Goal: Information Seeking & Learning: Learn about a topic

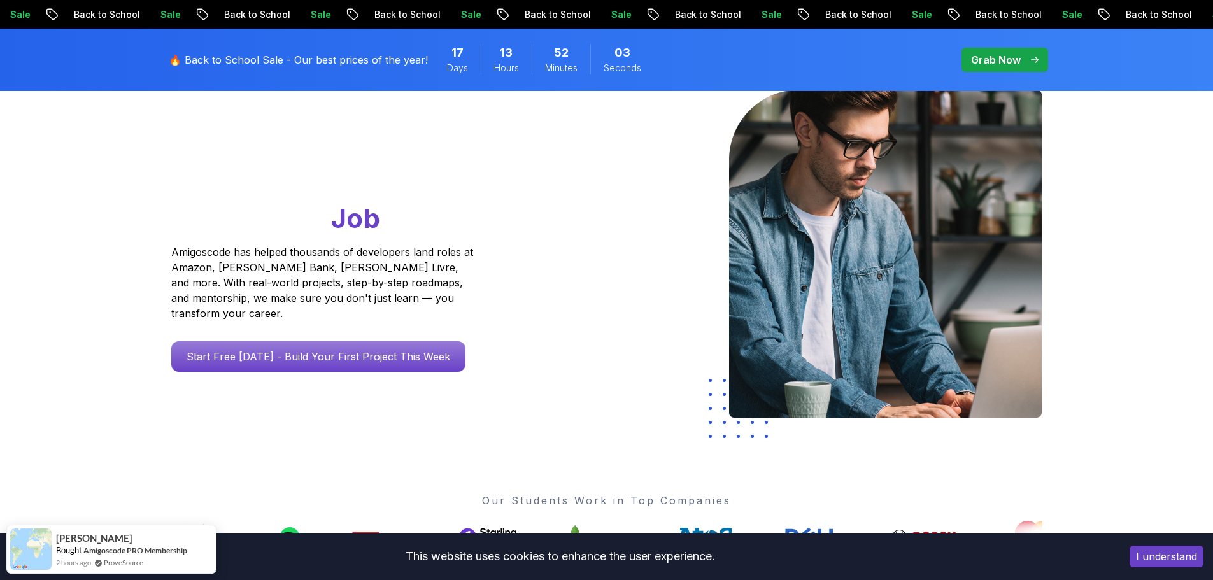
scroll to position [127, 0]
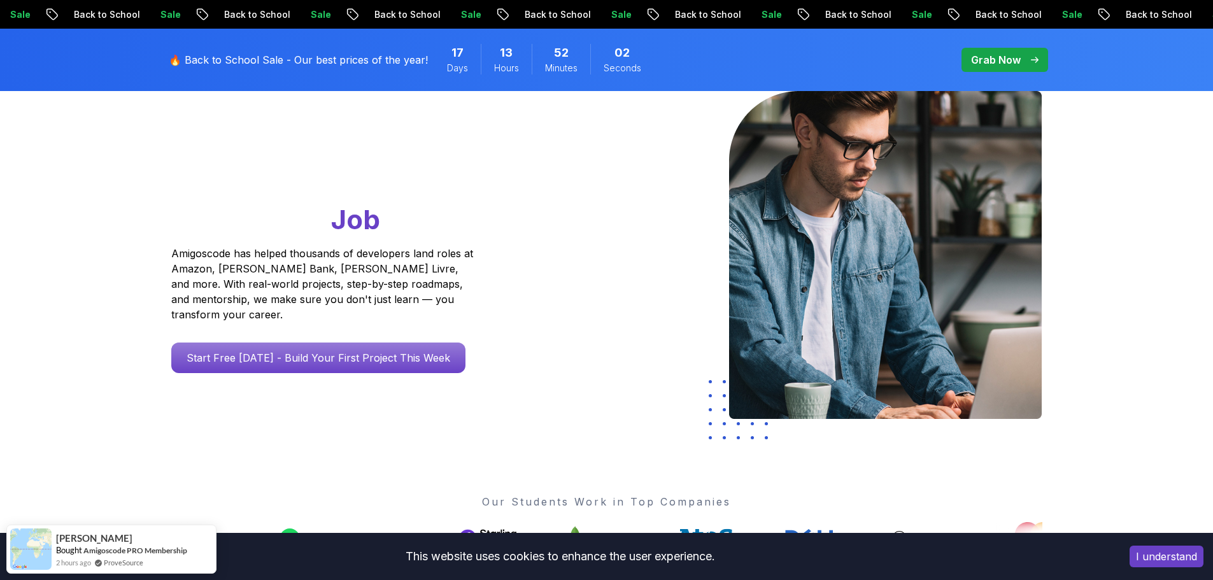
click at [1165, 551] on button "I understand" at bounding box center [1166, 557] width 74 height 22
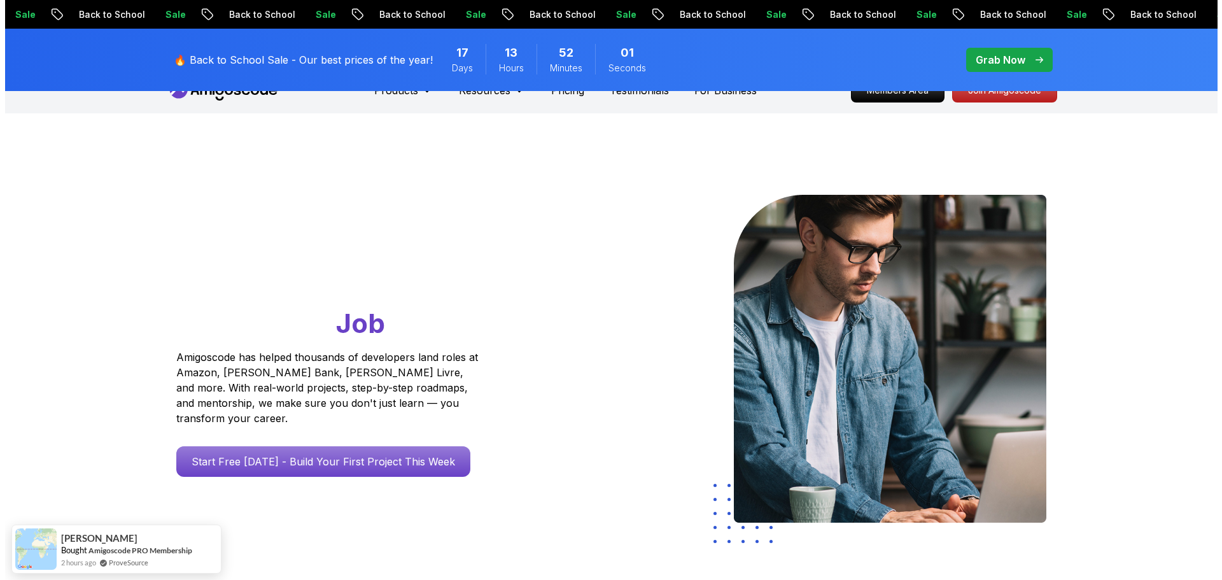
scroll to position [0, 0]
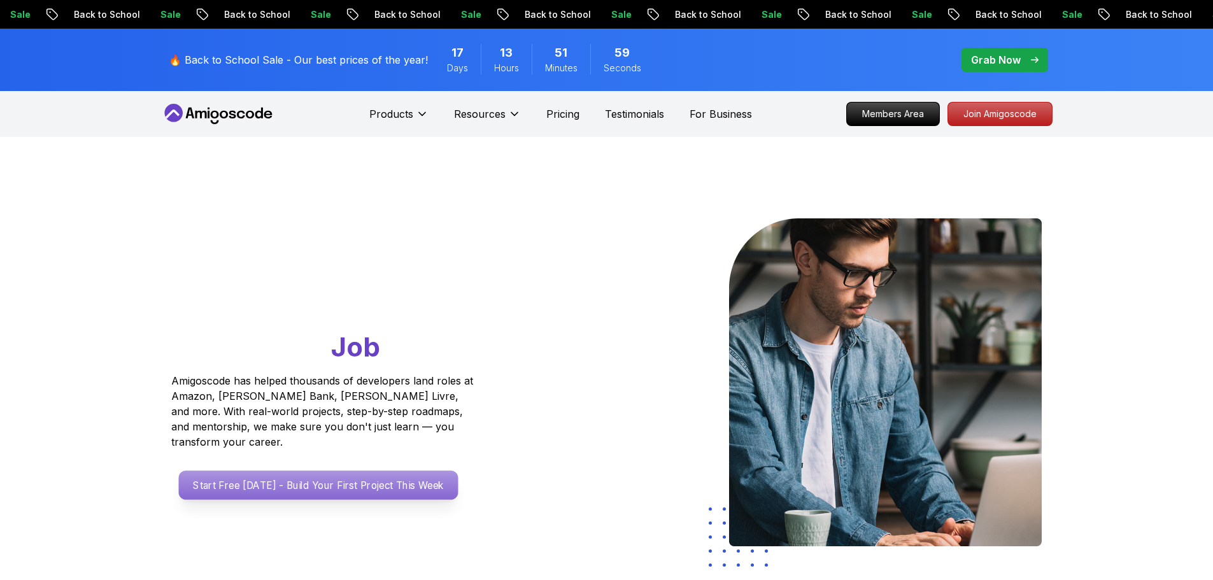
click at [383, 483] on p "Start Free [DATE] - Build Your First Project This Week" at bounding box center [317, 484] width 279 height 29
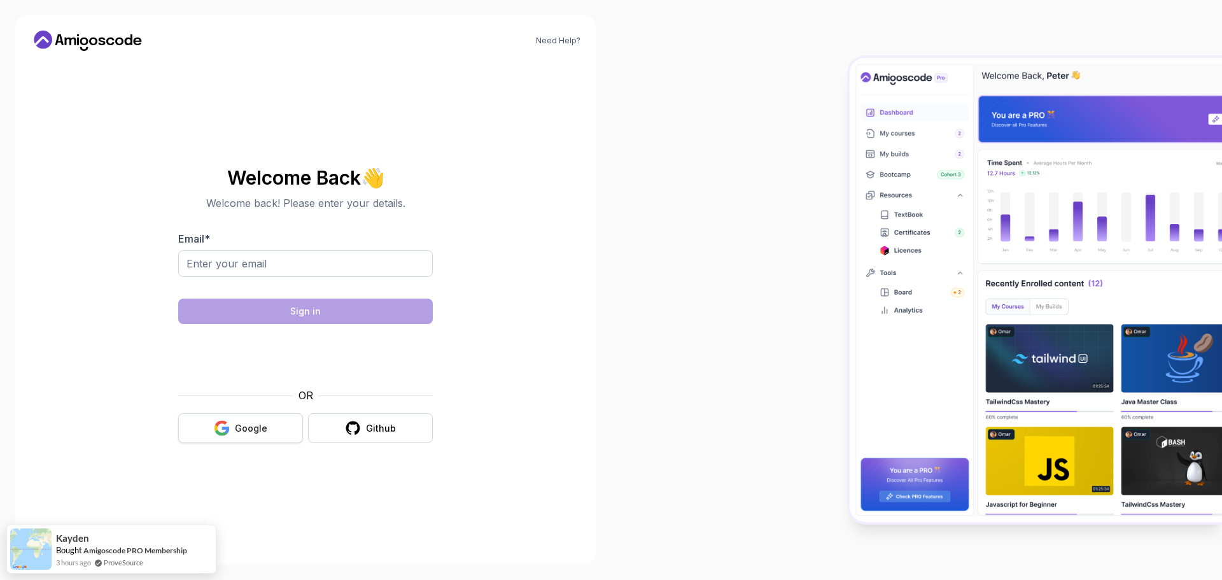
click at [260, 432] on div "Google" at bounding box center [251, 428] width 32 height 13
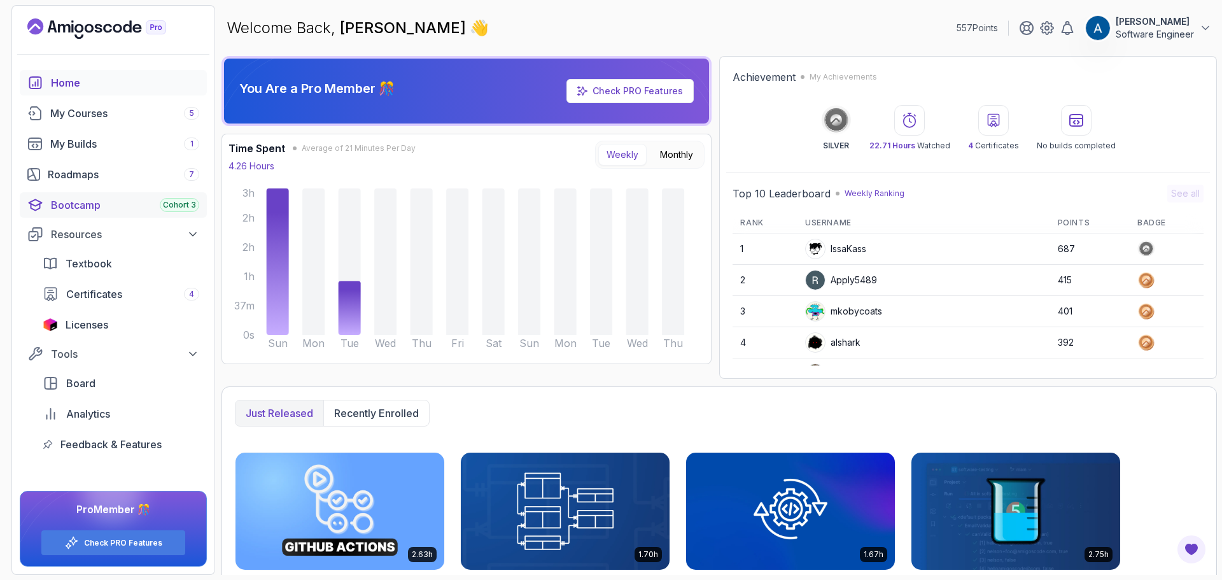
click at [115, 199] on div "Bootcamp Cohort 3" at bounding box center [125, 204] width 148 height 15
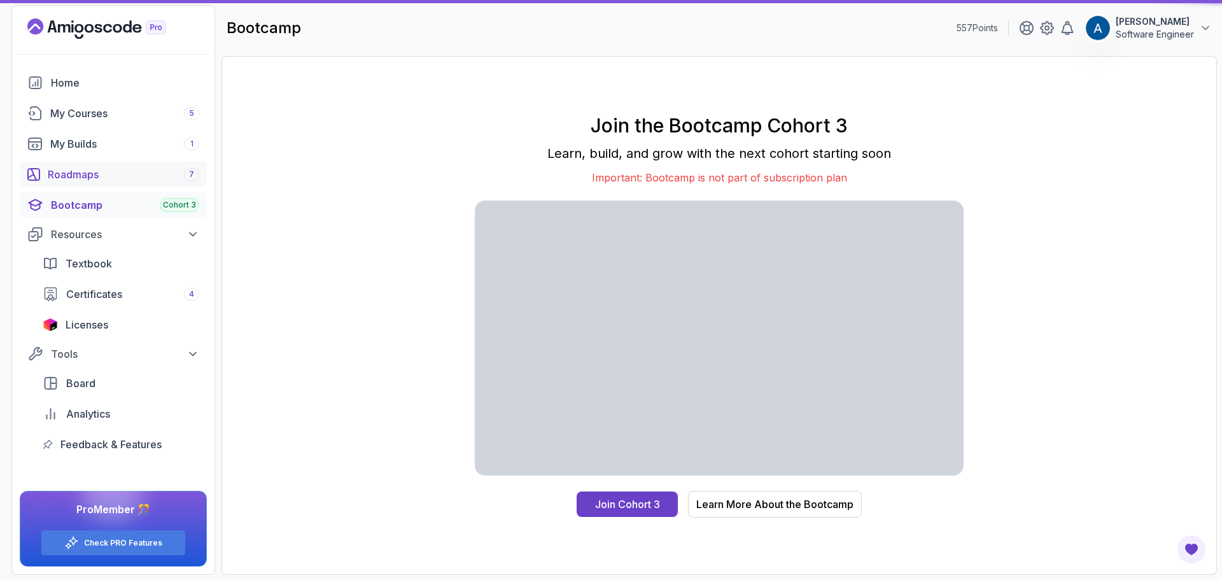
click at [112, 180] on div "Roadmaps 7" at bounding box center [124, 174] width 152 height 15
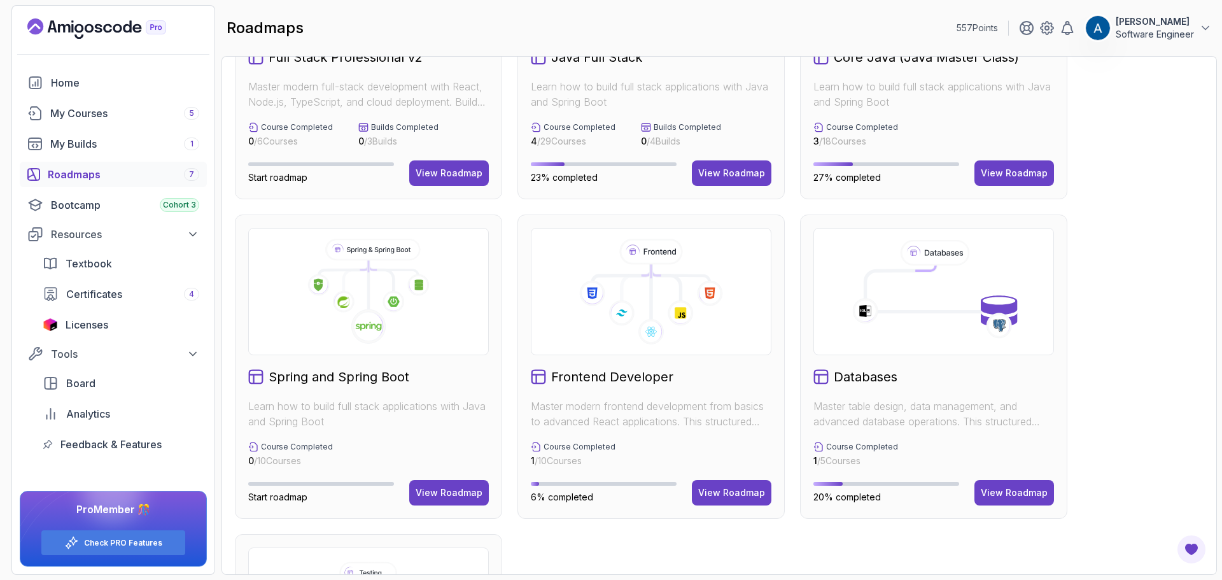
scroll to position [191, 0]
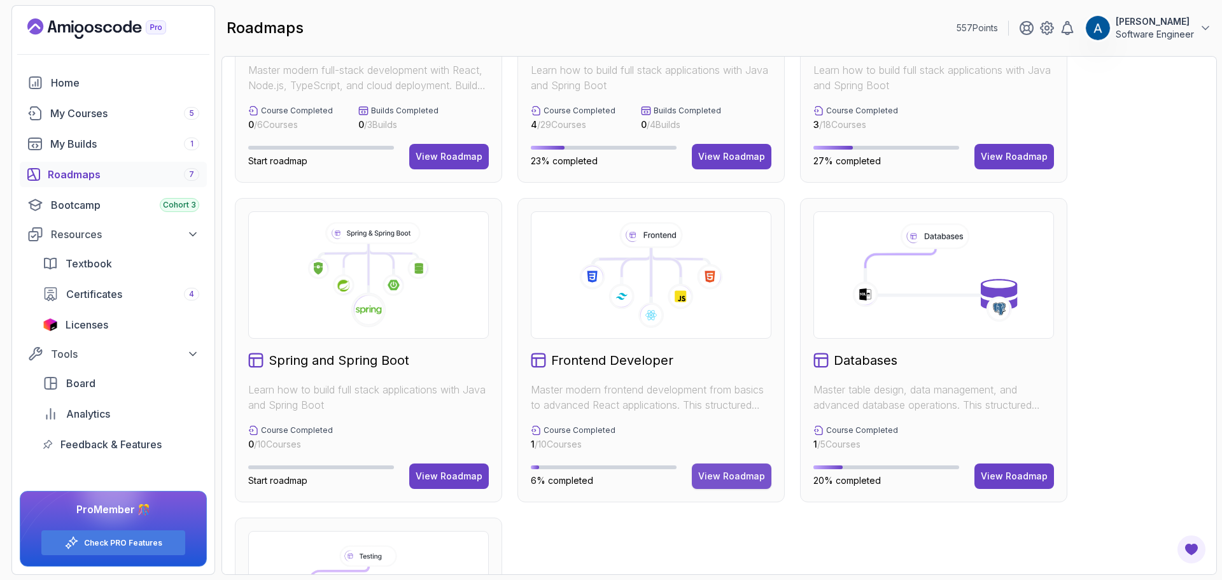
click at [752, 480] on div "View Roadmap" at bounding box center [731, 476] width 67 height 13
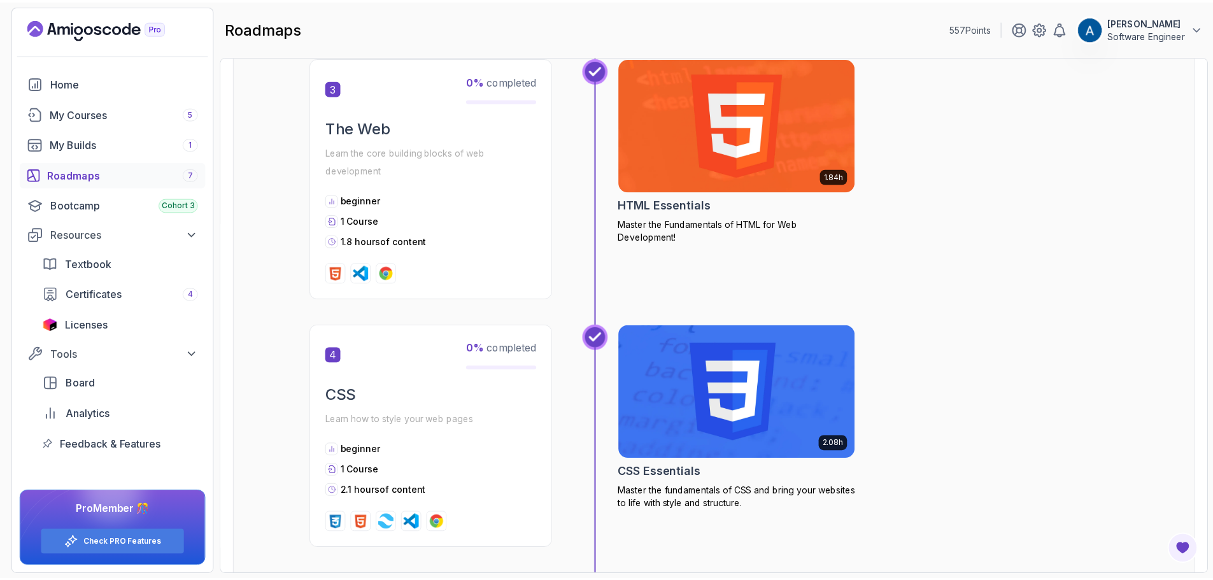
scroll to position [777, 0]
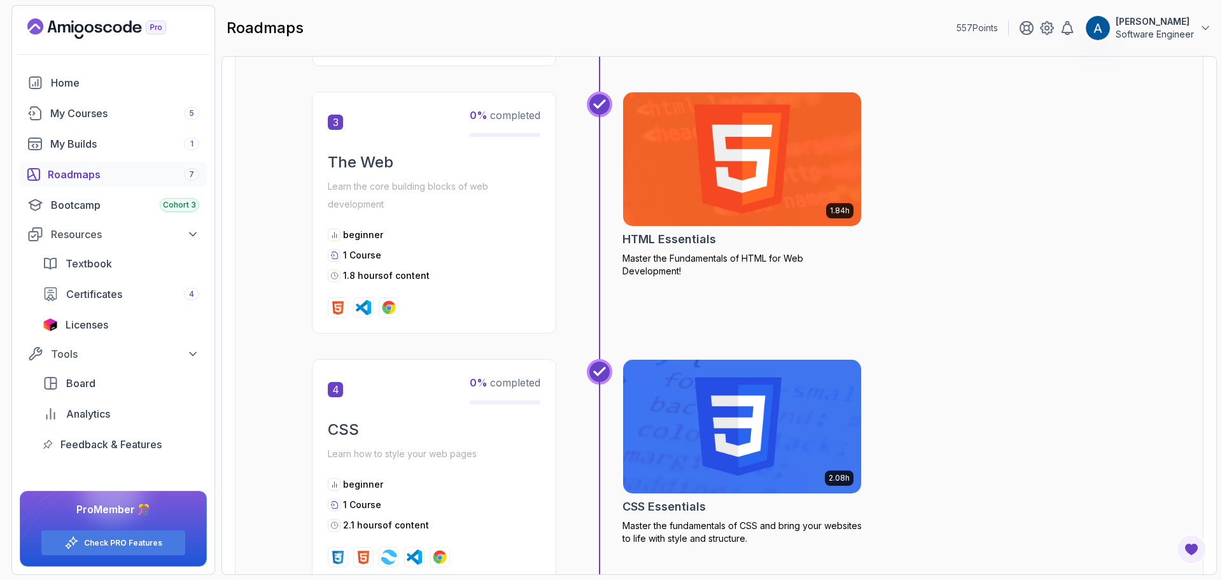
click at [734, 194] on img at bounding box center [743, 159] width 250 height 140
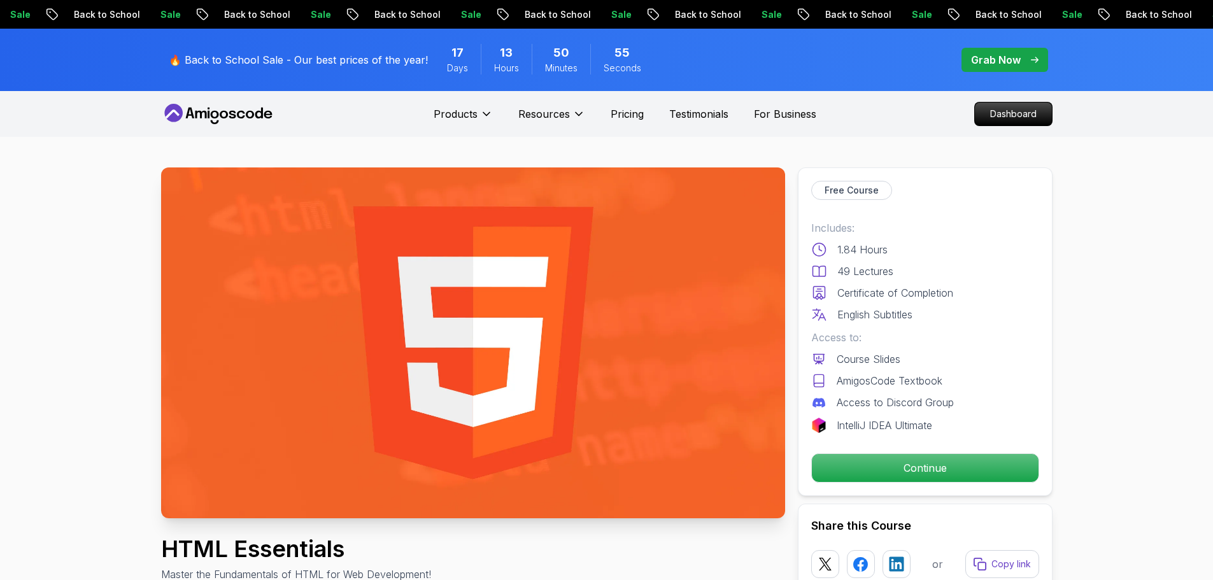
click at [1028, 62] on div "Grab Now" at bounding box center [1004, 59] width 67 height 15
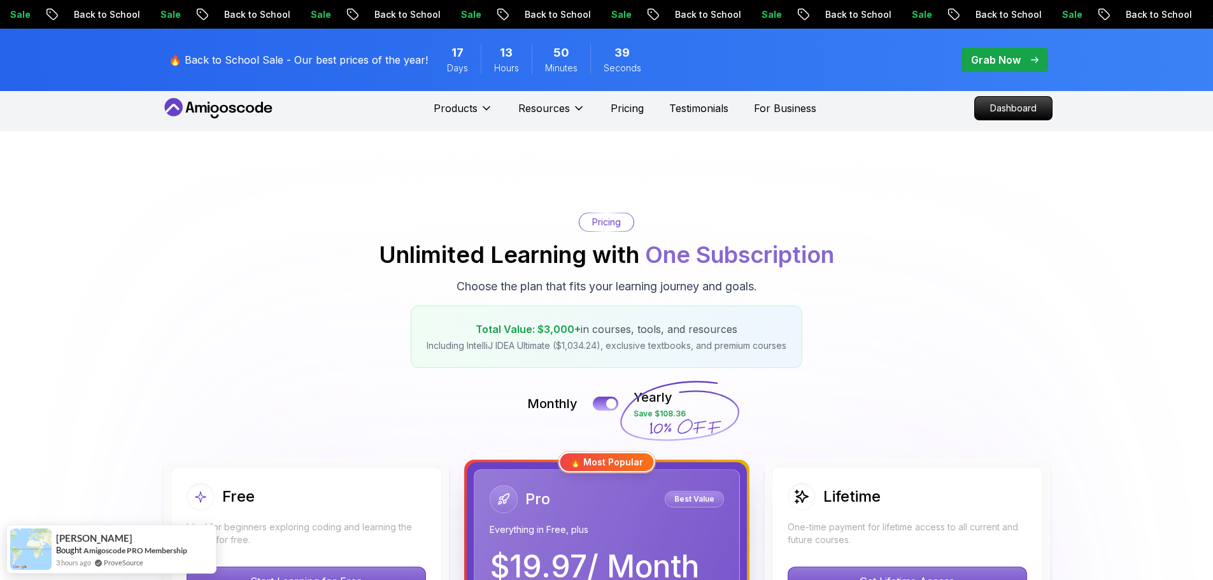
scroll to position [64, 0]
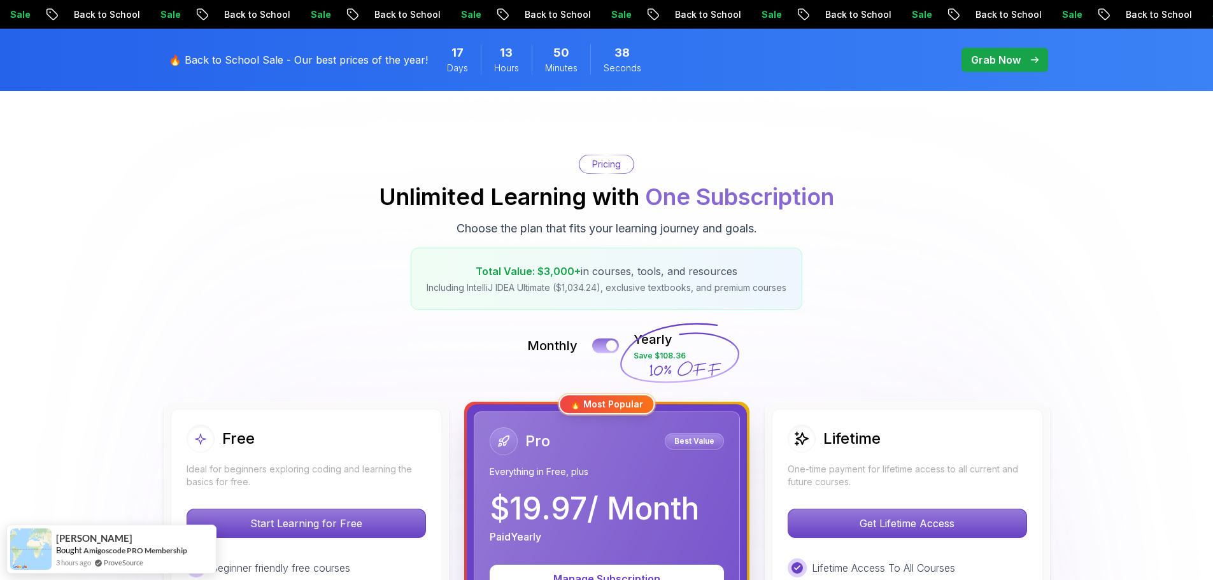
click at [602, 348] on button at bounding box center [605, 345] width 27 height 15
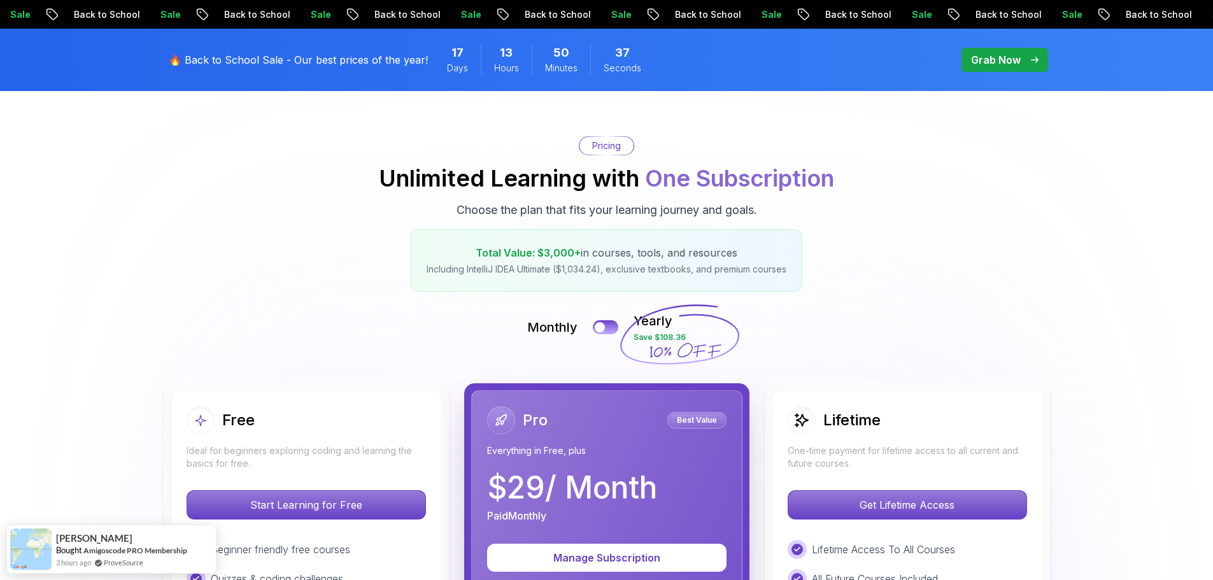
scroll to position [127, 0]
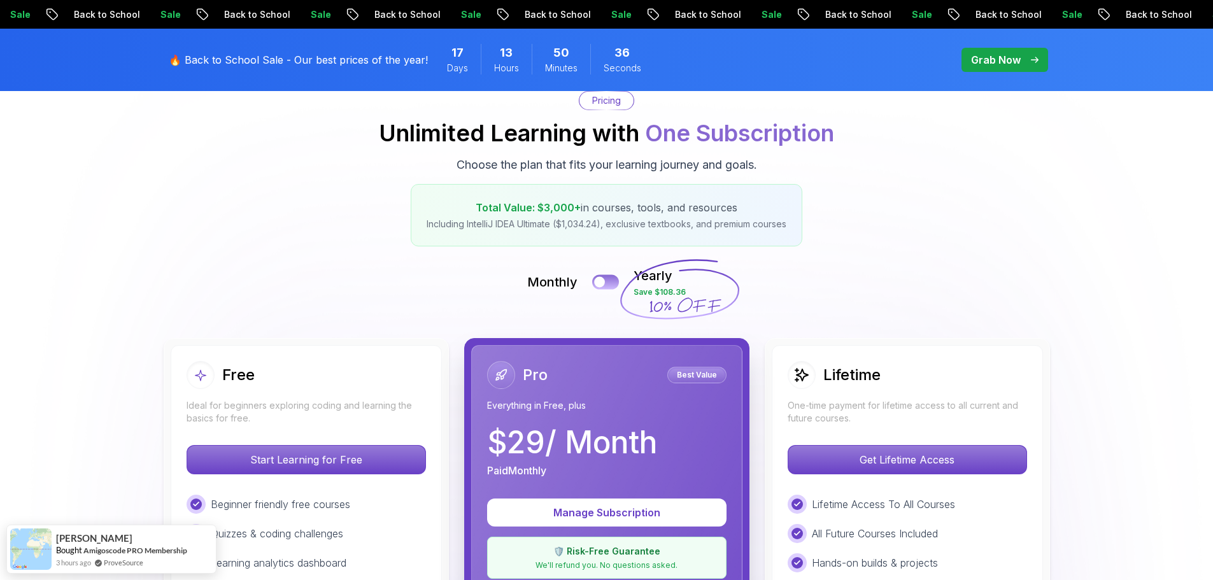
click at [610, 278] on button at bounding box center [605, 281] width 27 height 15
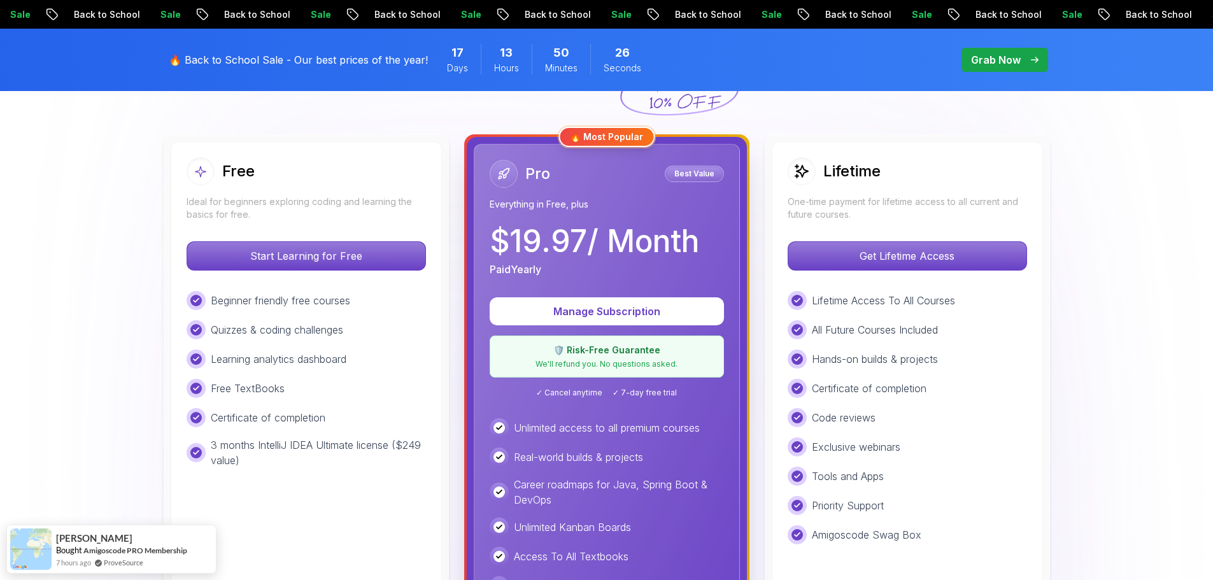
scroll to position [318, 0]
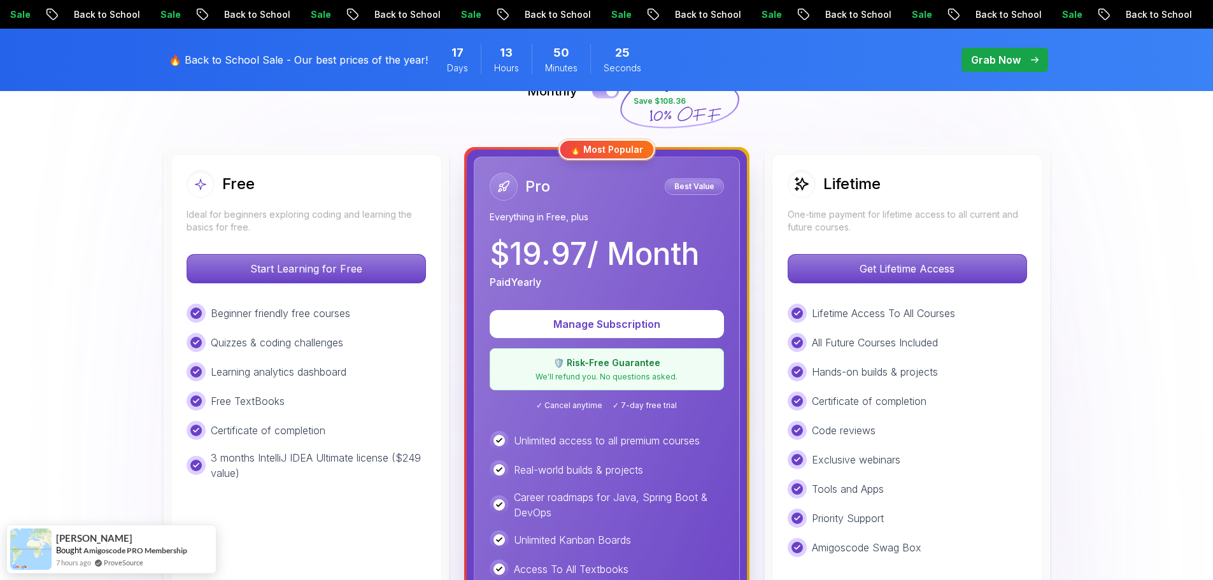
click at [602, 96] on button at bounding box center [605, 90] width 27 height 15
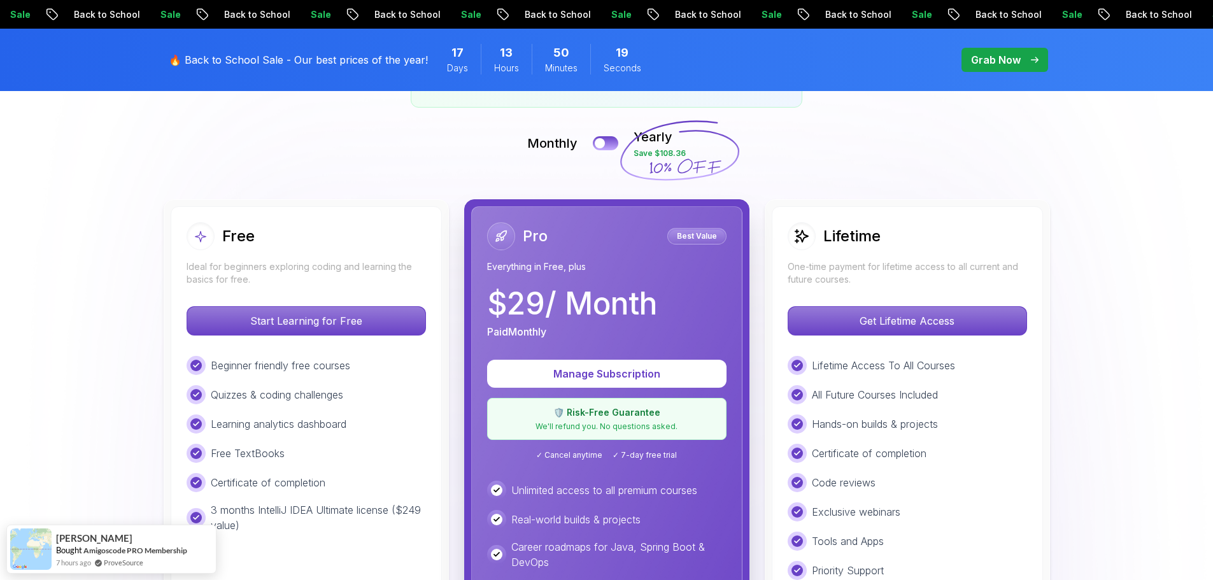
scroll to position [255, 0]
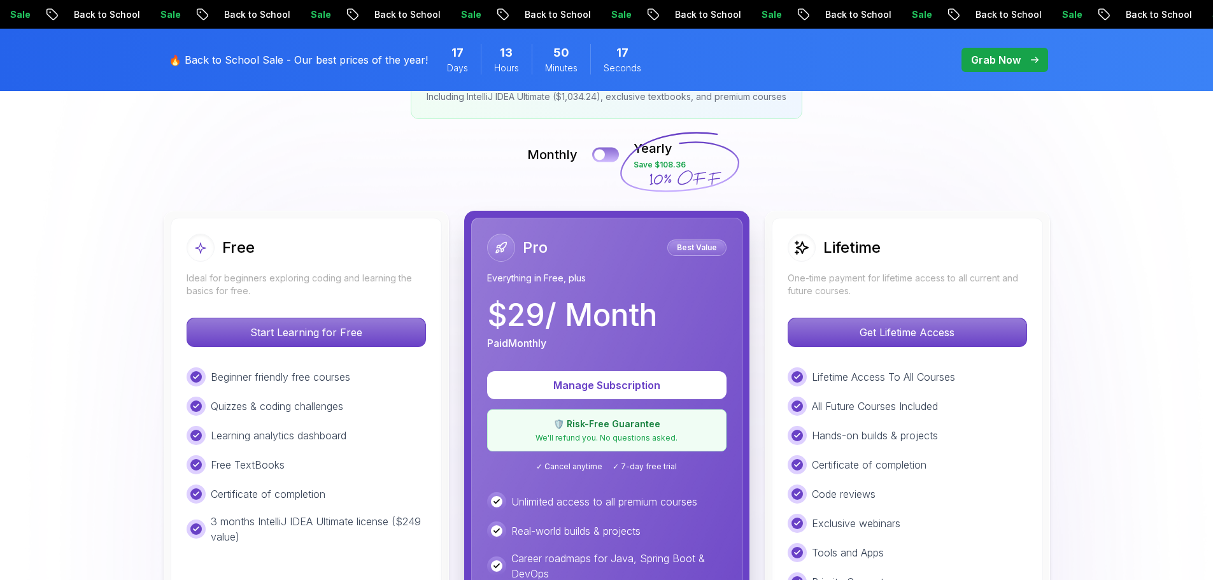
click at [601, 150] on div at bounding box center [599, 155] width 11 height 11
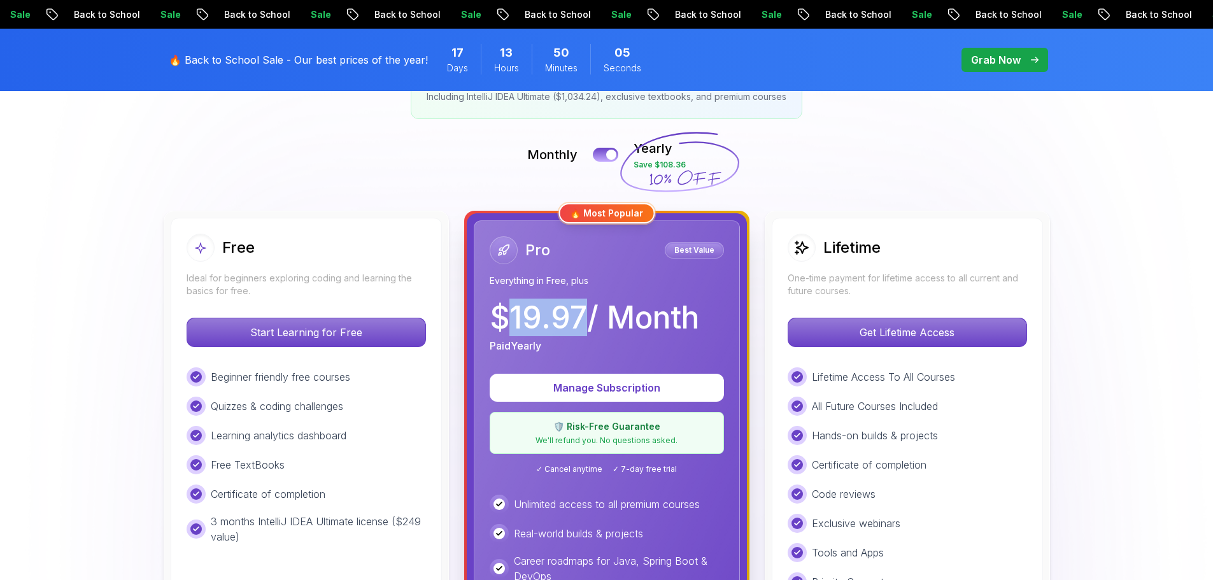
drag, startPoint x: 509, startPoint y: 314, endPoint x: 583, endPoint y: 314, distance: 74.5
click at [583, 314] on p "$ 19.97 / Month" at bounding box center [594, 317] width 209 height 31
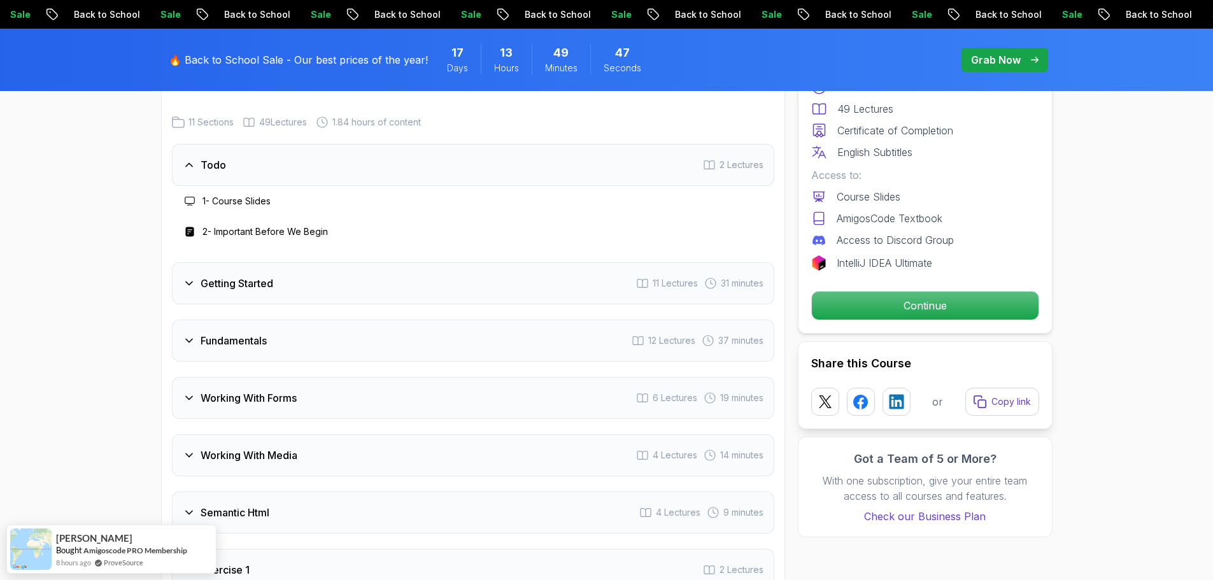
scroll to position [1655, 0]
click at [234, 168] on div "Todo 2 Lectures" at bounding box center [473, 164] width 602 height 42
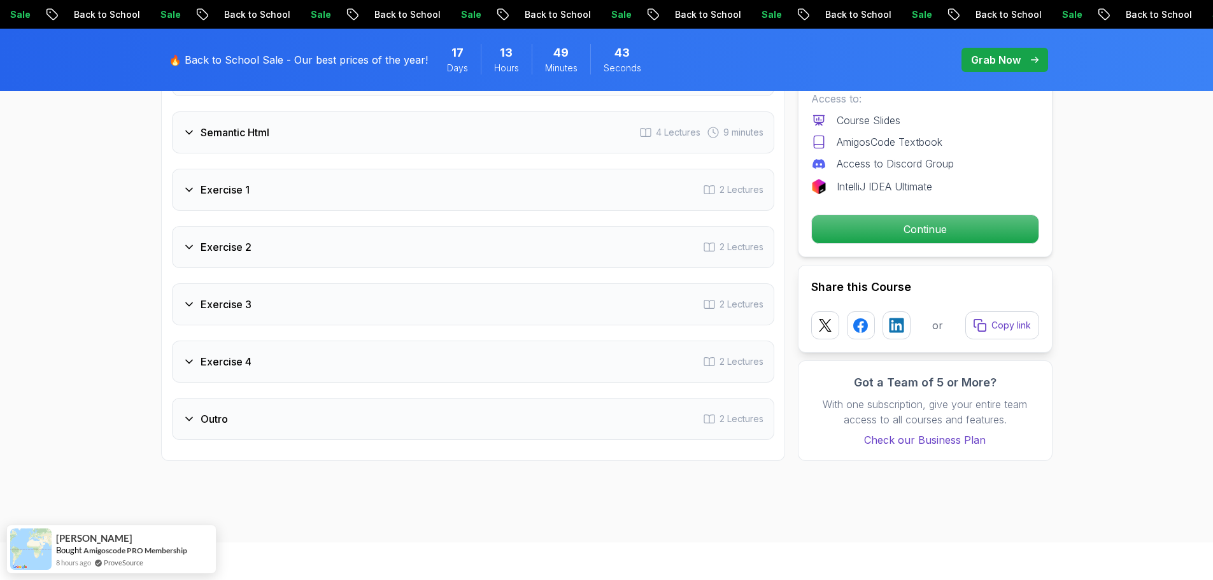
scroll to position [2037, 0]
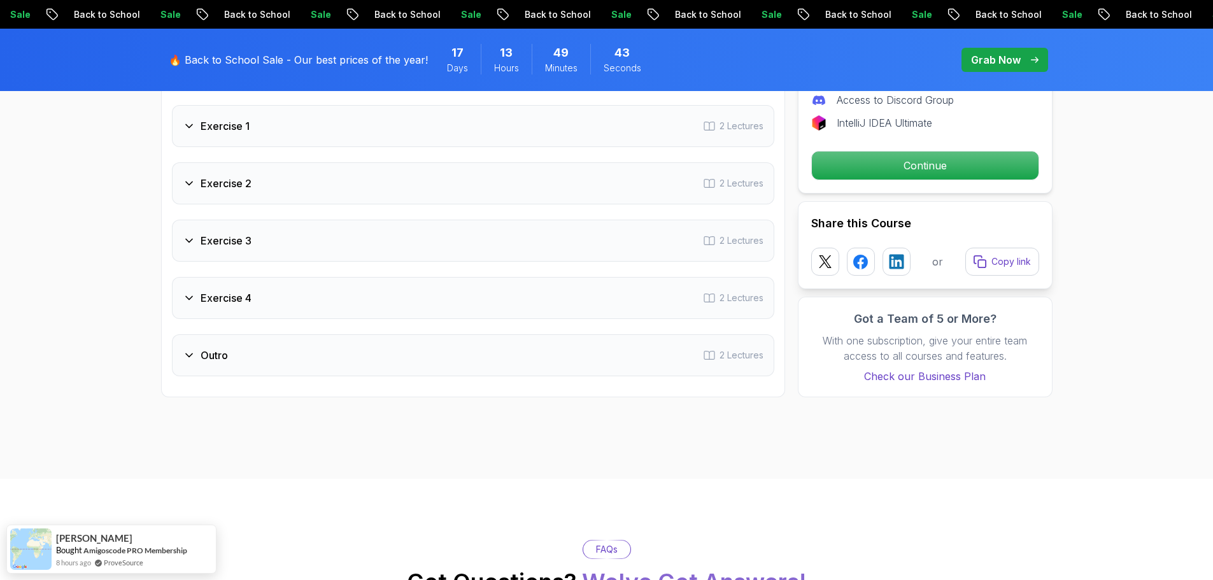
click at [278, 316] on div "Exercise 4 2 Lectures" at bounding box center [473, 298] width 602 height 42
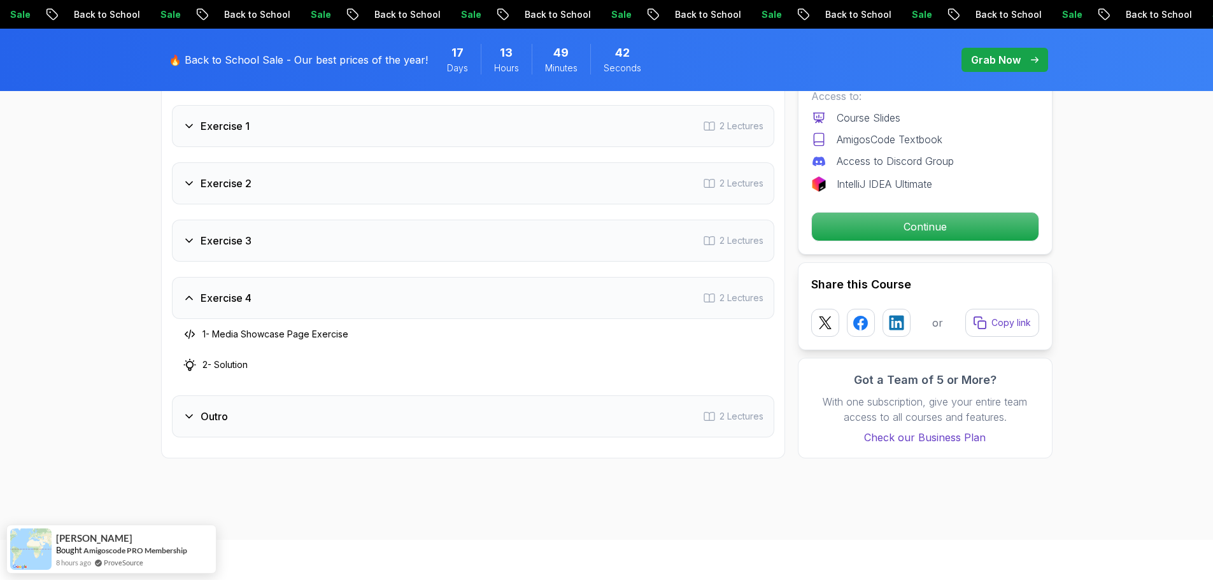
click at [307, 301] on div "Exercise 4 2 Lectures" at bounding box center [473, 298] width 602 height 42
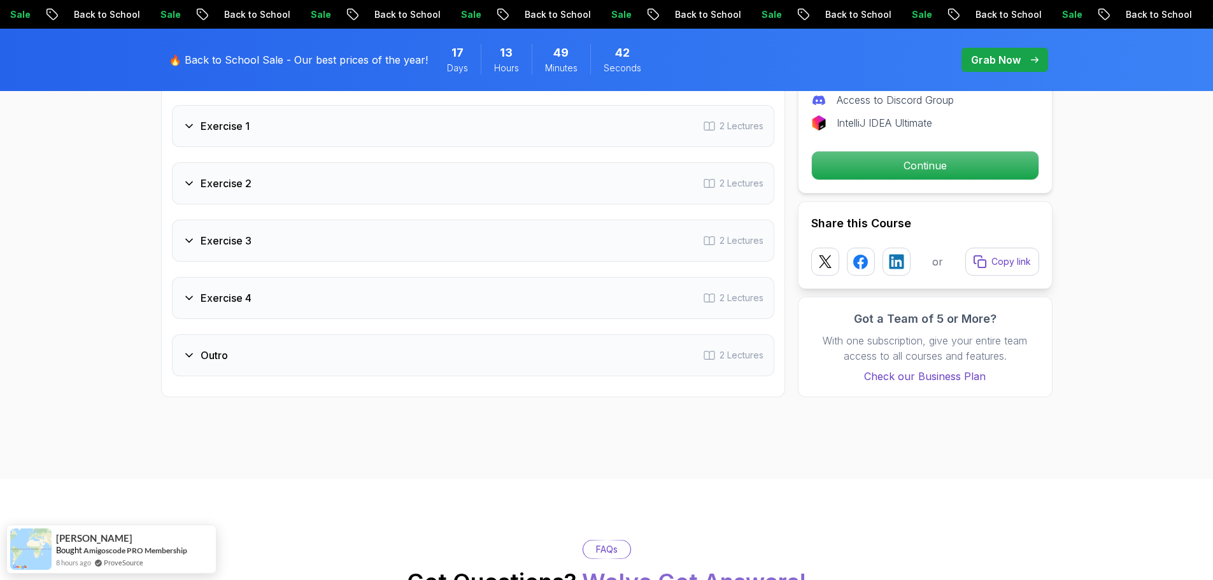
click at [314, 241] on div "Exercise 3 2 Lectures" at bounding box center [473, 241] width 602 height 42
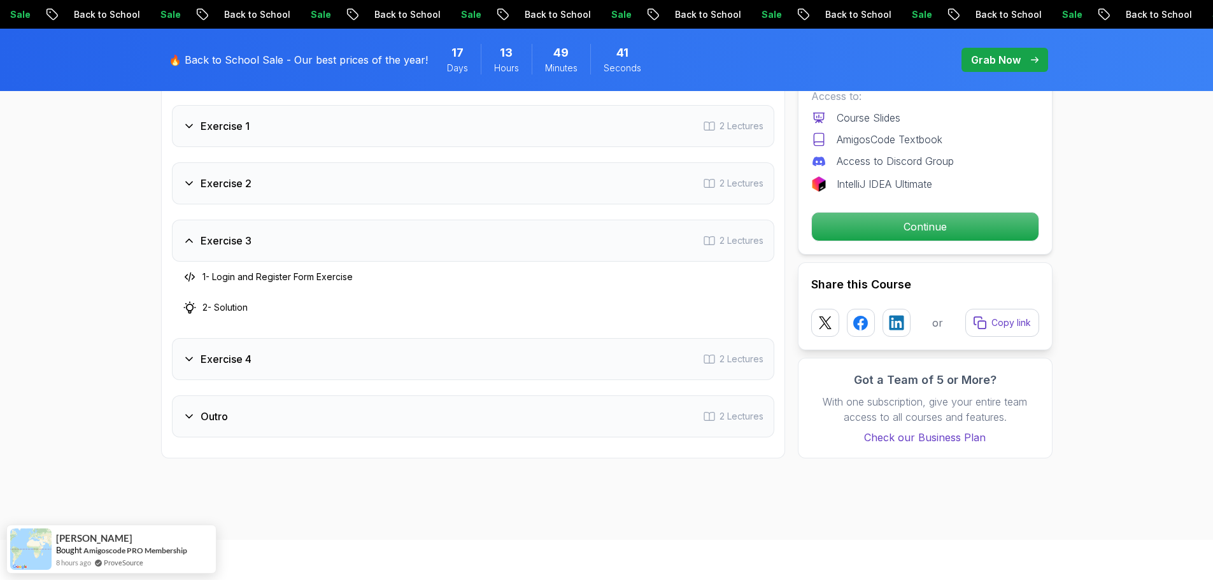
click at [321, 232] on div "Exercise 3 2 Lectures" at bounding box center [473, 241] width 602 height 42
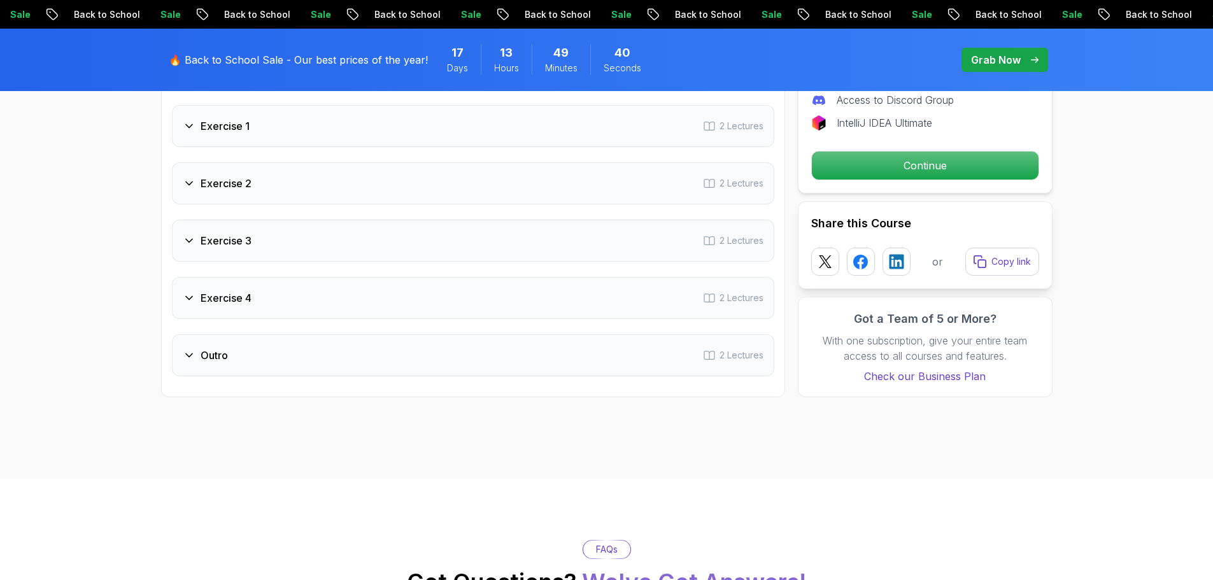
click at [317, 199] on div "Exercise 2 2 Lectures" at bounding box center [473, 183] width 602 height 42
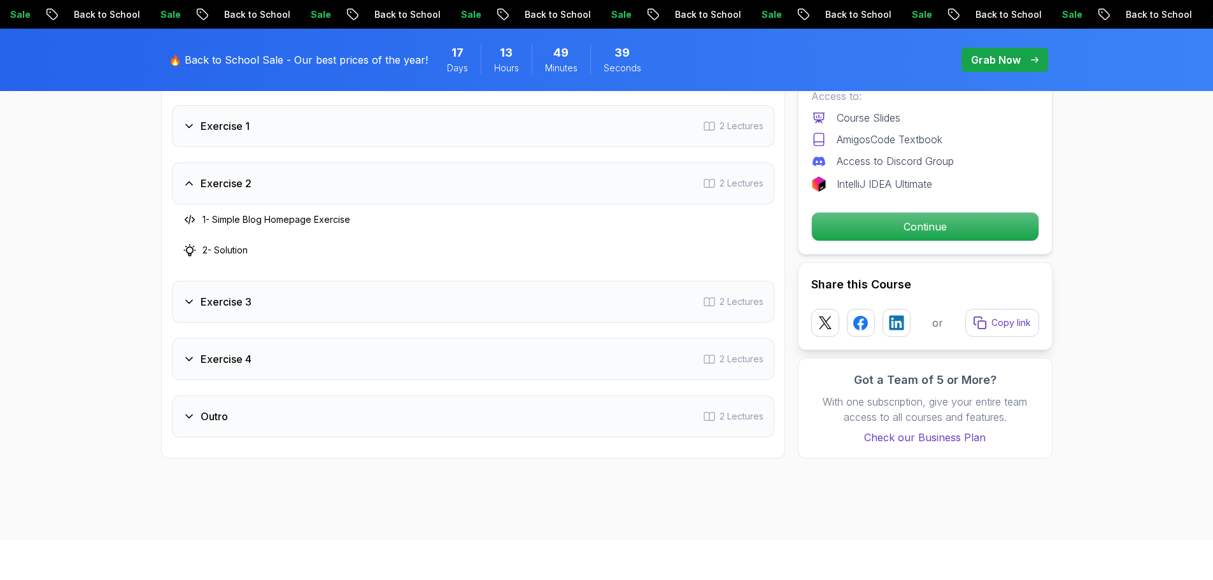
click at [317, 188] on div "Exercise 2 2 Lectures" at bounding box center [473, 183] width 602 height 42
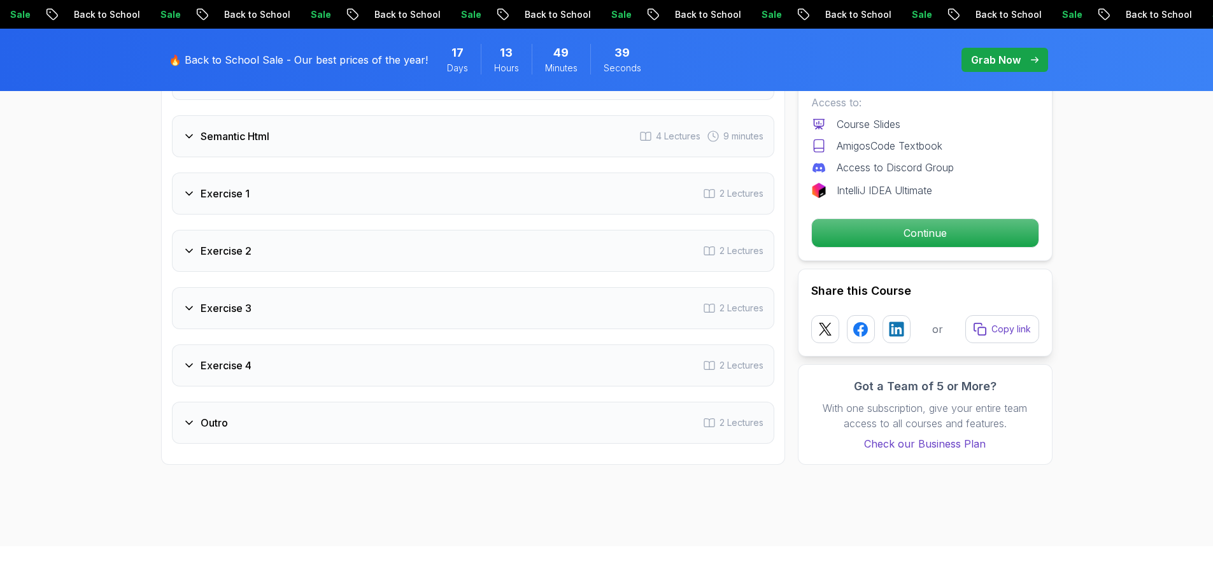
scroll to position [1910, 0]
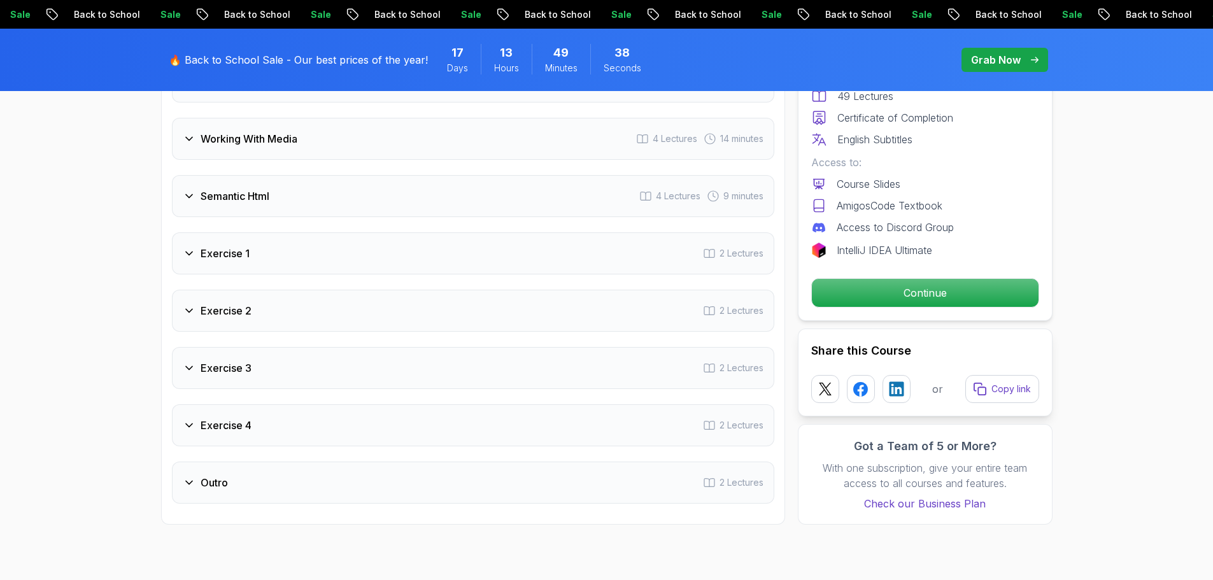
click at [296, 255] on div "Exercise 1 2 Lectures" at bounding box center [473, 253] width 602 height 42
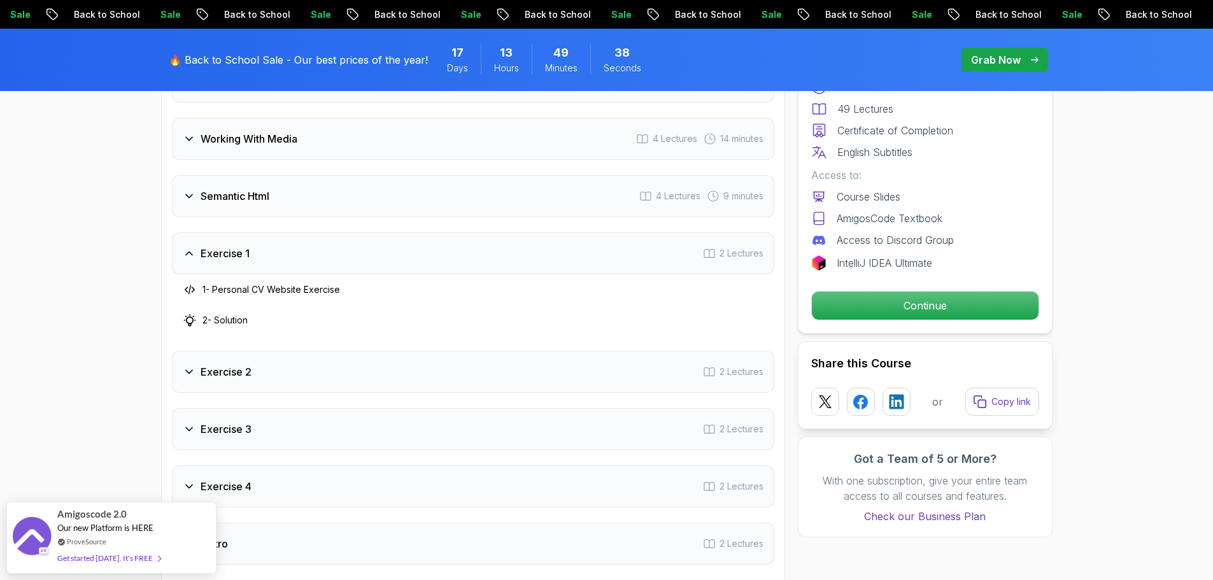
click at [320, 258] on div "Exercise 1 2 Lectures" at bounding box center [473, 253] width 602 height 42
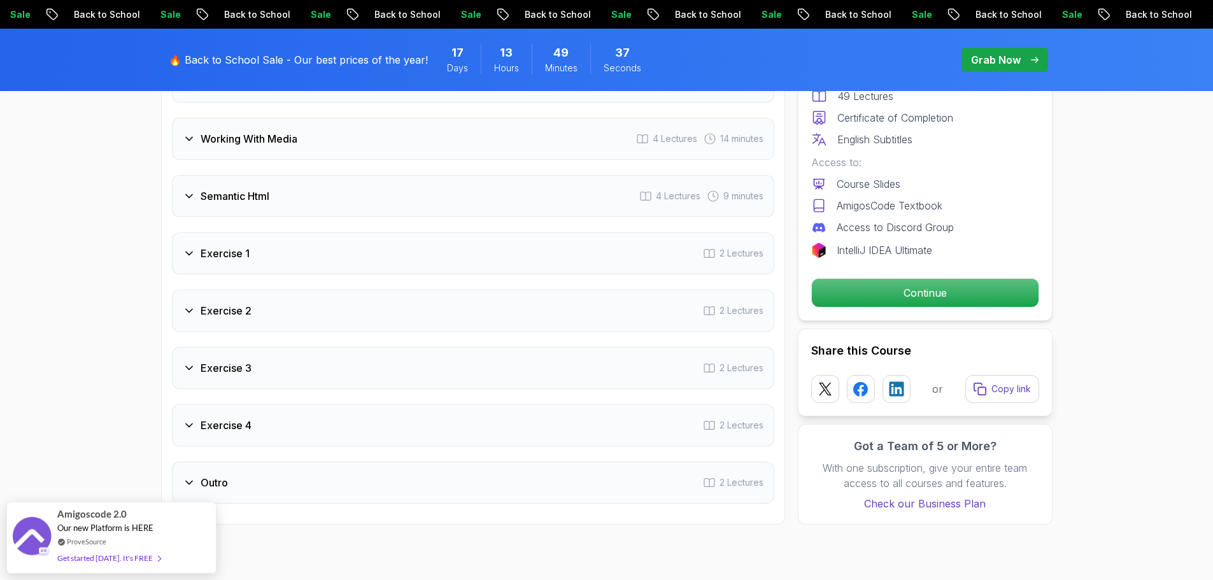
click at [320, 258] on div "Exercise 1 2 Lectures" at bounding box center [473, 253] width 602 height 42
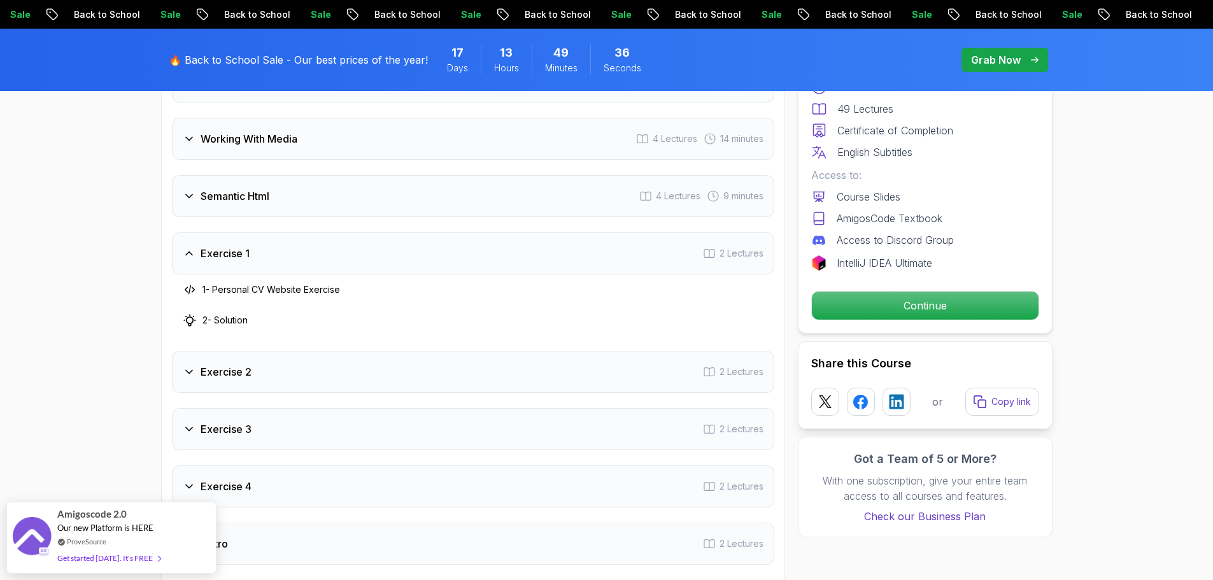
click at [320, 257] on div "Exercise 1 2 Lectures" at bounding box center [473, 253] width 602 height 42
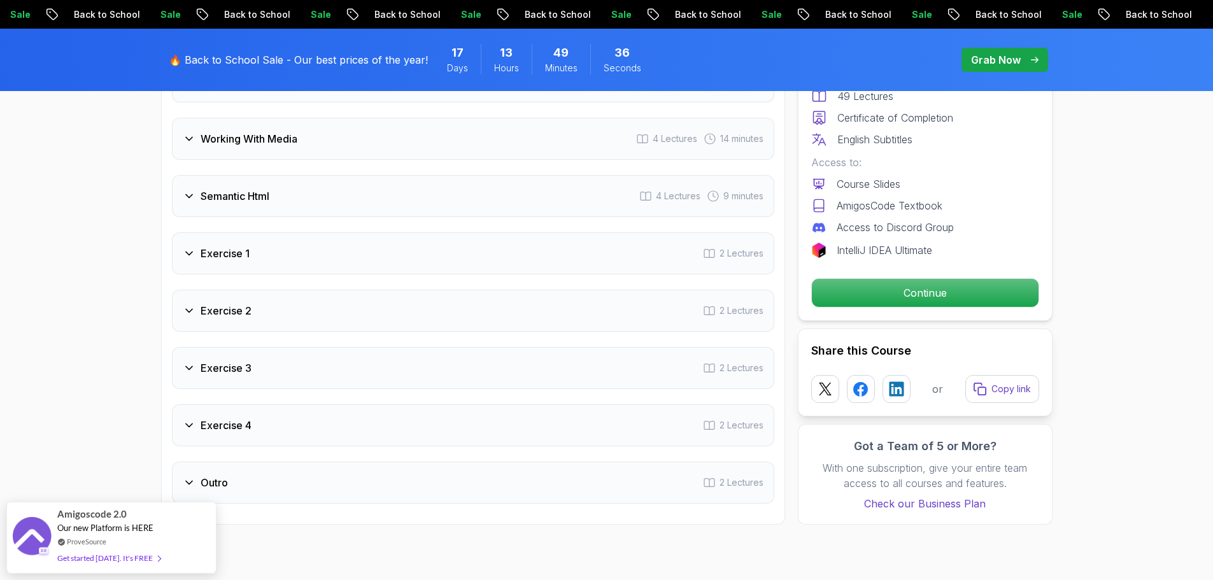
click at [319, 201] on div "Semantic Html 4 Lectures 9 minutes" at bounding box center [473, 196] width 602 height 42
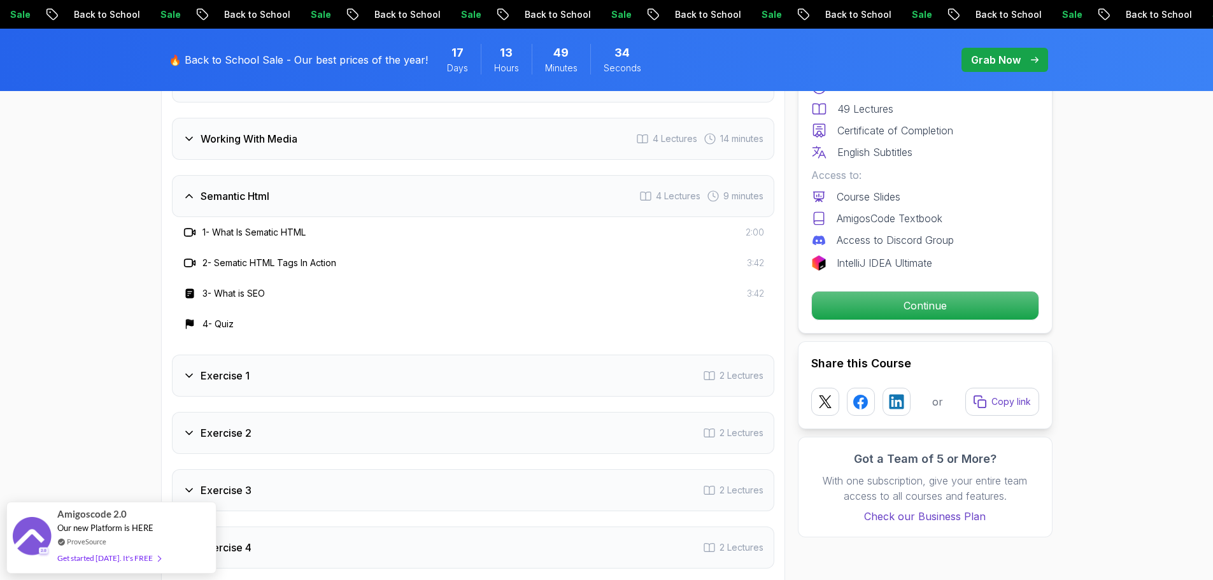
click at [319, 201] on div "Semantic Html 4 Lectures 9 minutes" at bounding box center [473, 196] width 602 height 42
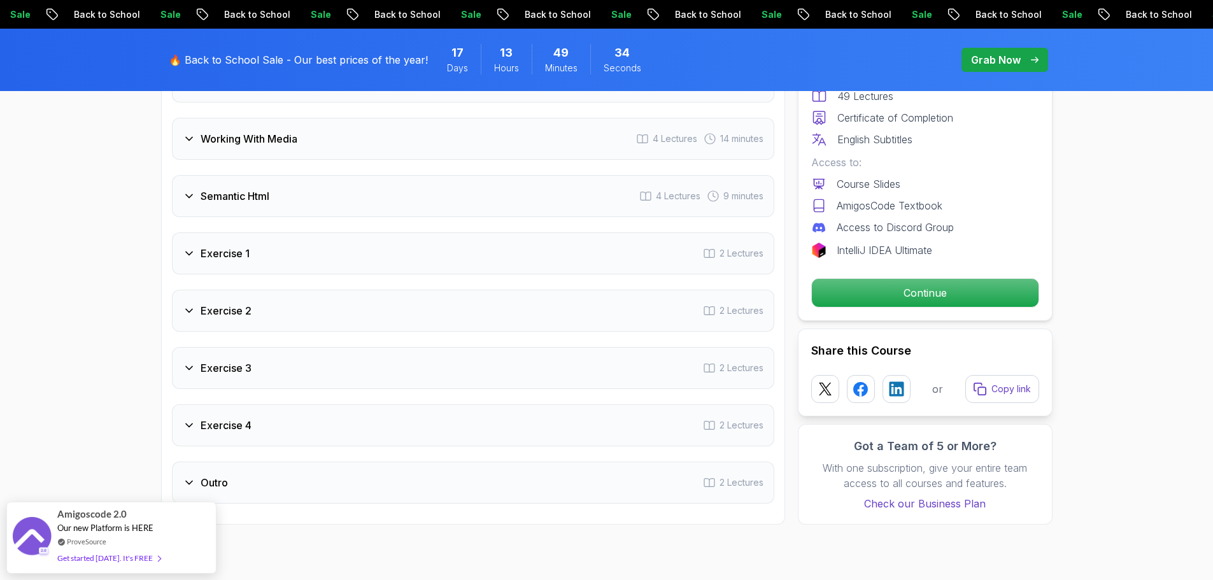
scroll to position [1846, 0]
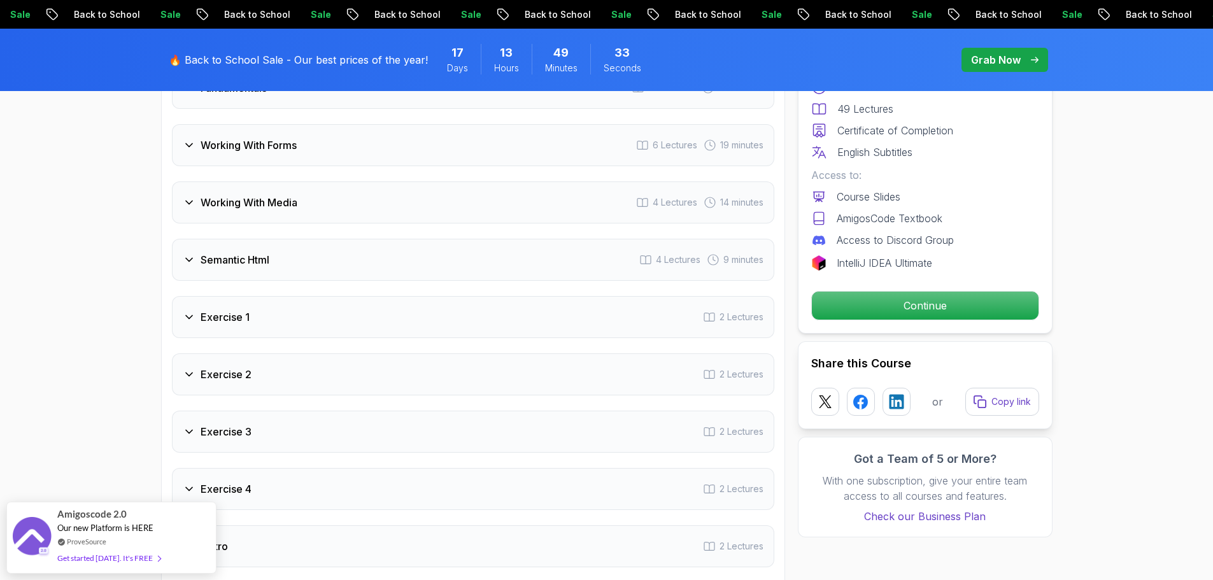
click at [330, 198] on div "Working With Media 4 Lectures 14 minutes" at bounding box center [473, 202] width 602 height 42
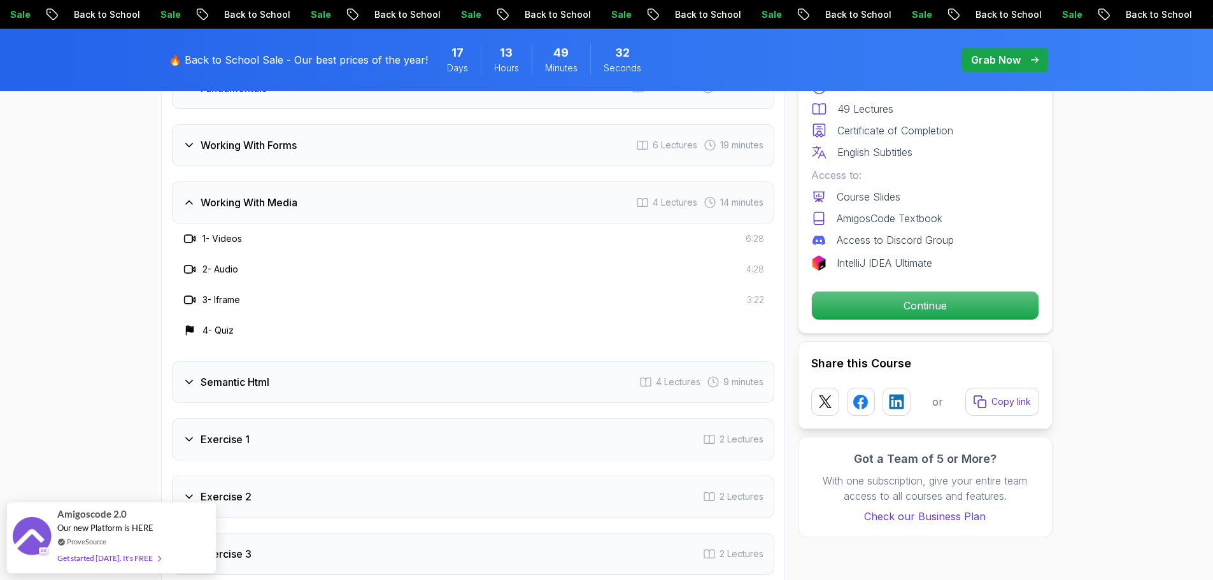
click at [330, 198] on div "Working With Media 4 Lectures 14 minutes" at bounding box center [473, 202] width 602 height 42
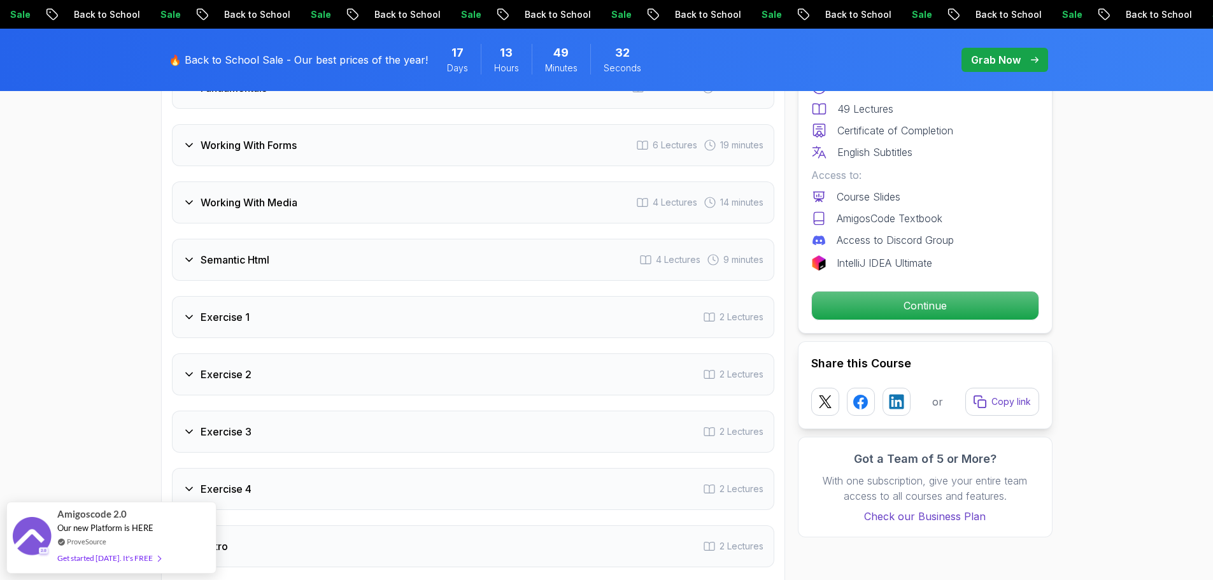
click at [344, 145] on div "Working With Forms 6 Lectures 19 minutes" at bounding box center [473, 145] width 602 height 42
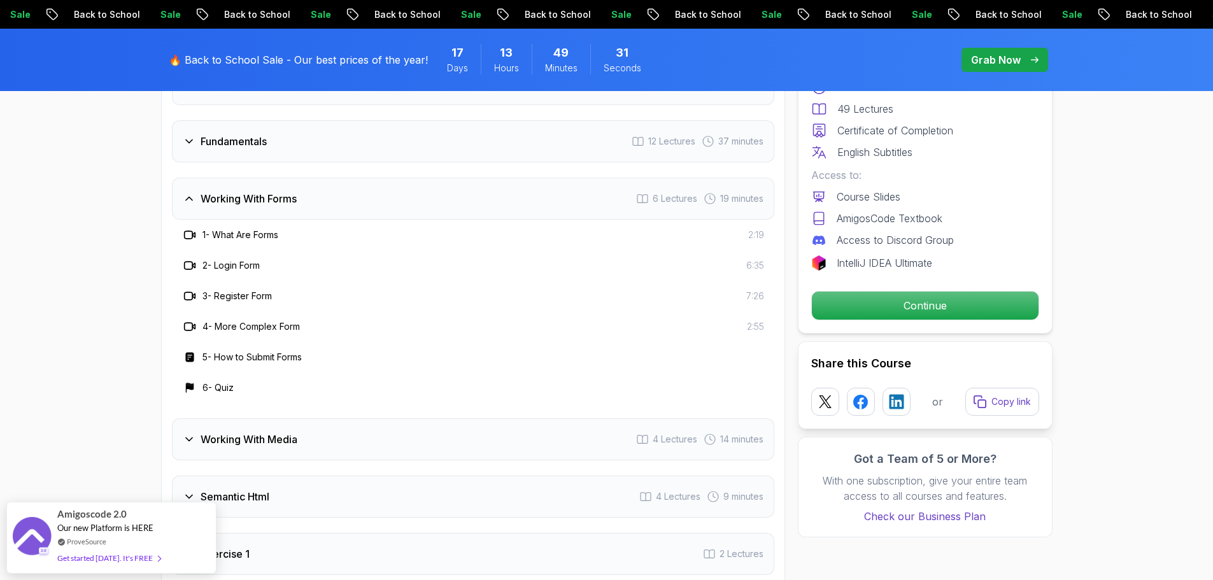
scroll to position [1782, 0]
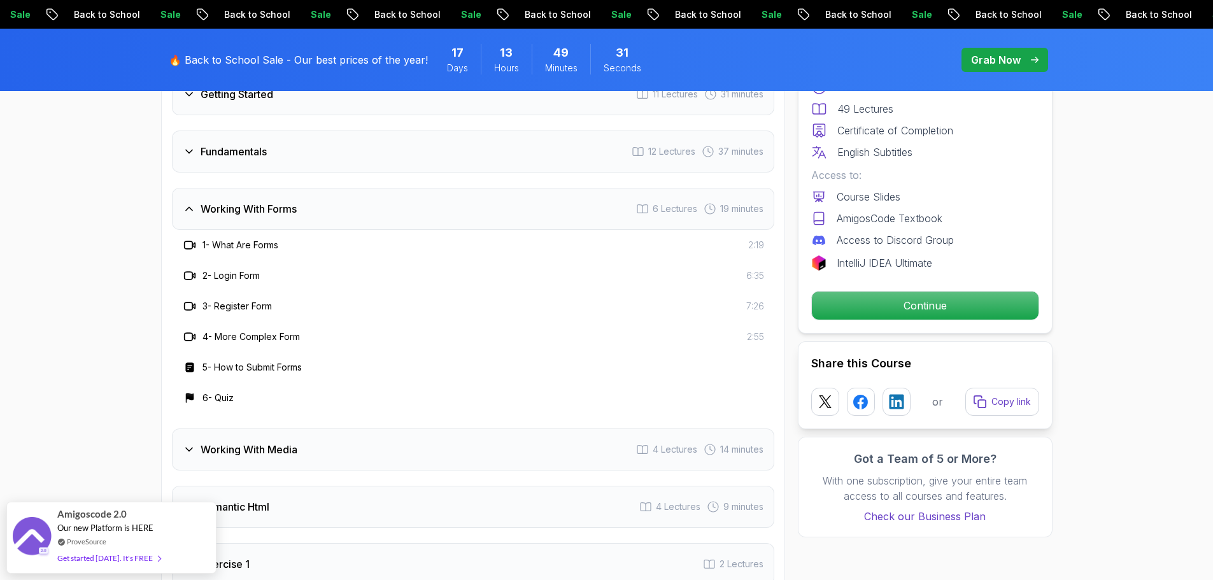
drag, startPoint x: 344, startPoint y: 145, endPoint x: 343, endPoint y: 155, distance: 9.6
click at [344, 147] on div "Fundamentals 12 Lectures 37 minutes" at bounding box center [473, 152] width 602 height 42
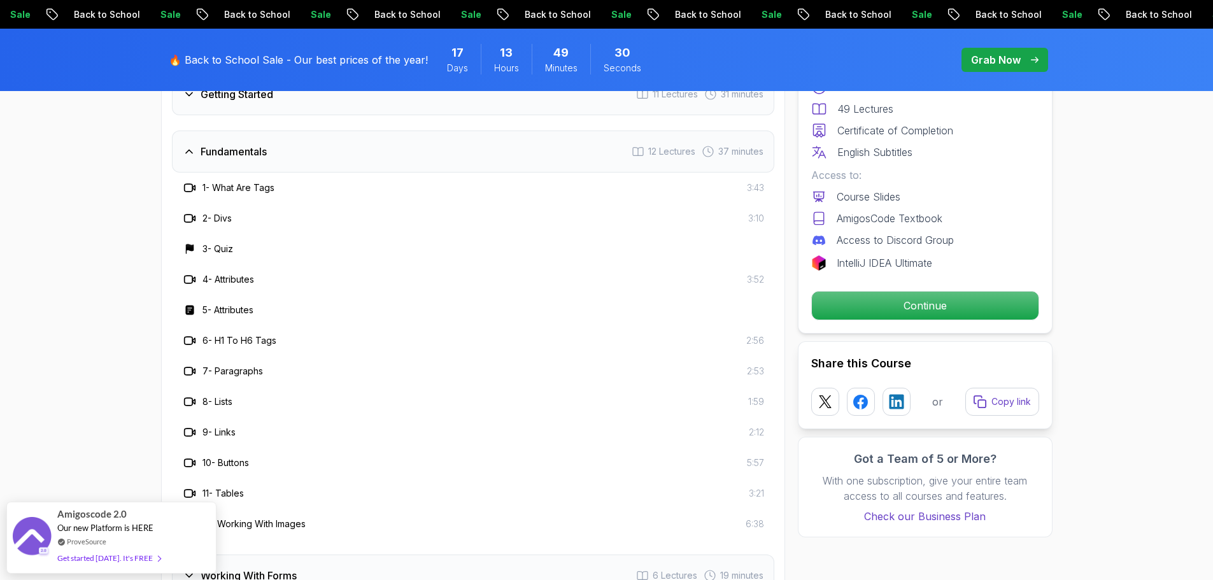
click at [335, 161] on div "Fundamentals 12 Lectures 37 minutes" at bounding box center [473, 152] width 602 height 42
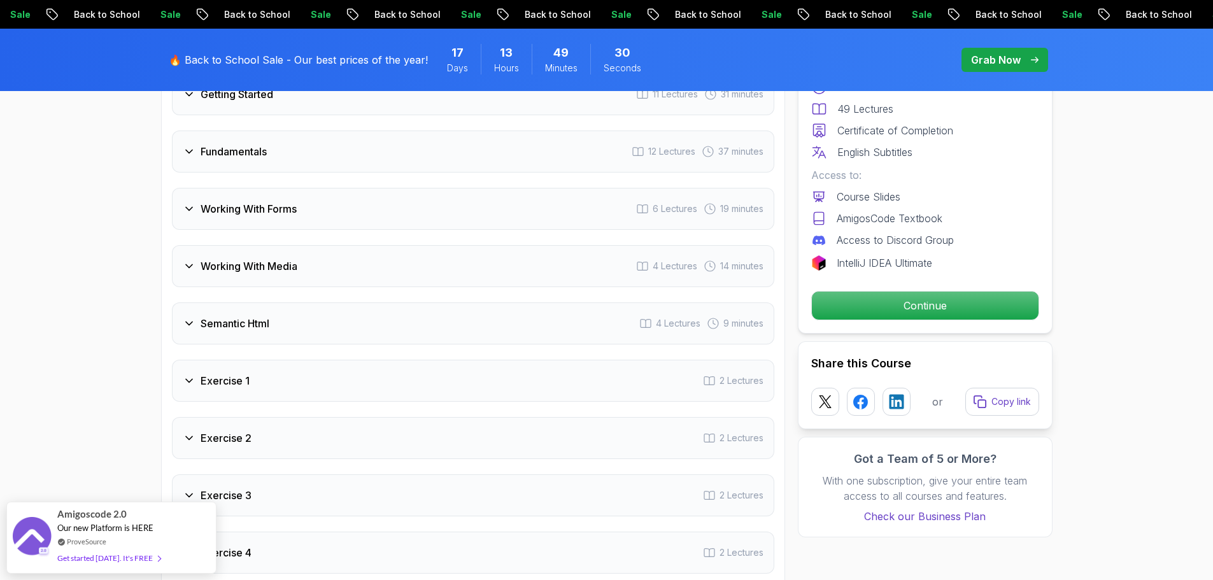
click at [327, 211] on div "Working With Forms 6 Lectures 19 minutes" at bounding box center [473, 209] width 602 height 42
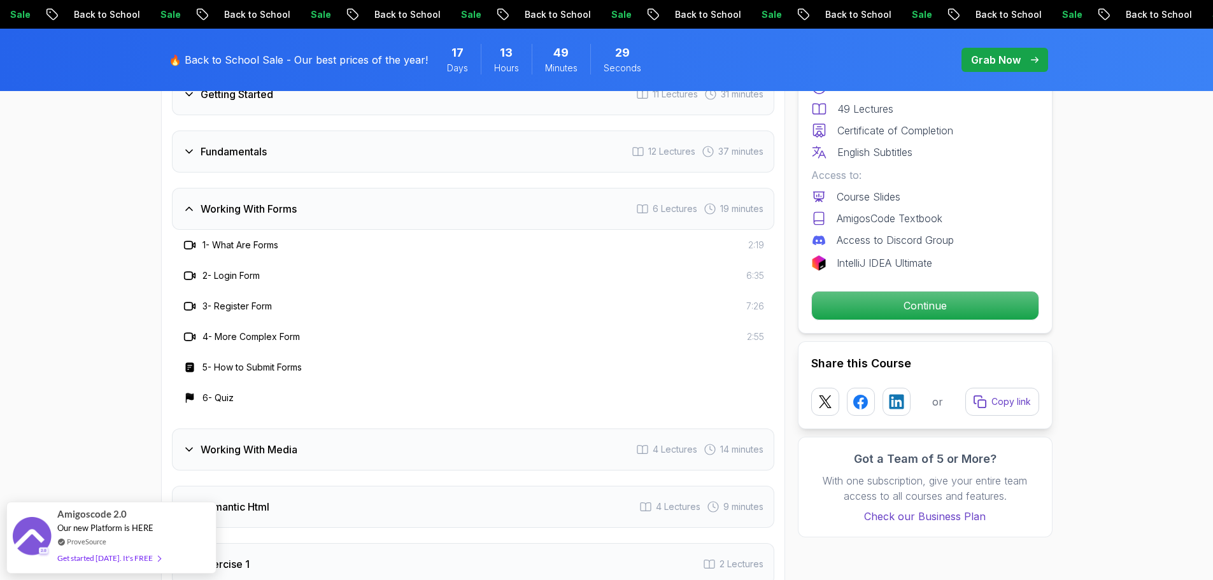
click at [327, 209] on div "Working With Forms 6 Lectures 19 minutes" at bounding box center [473, 209] width 602 height 42
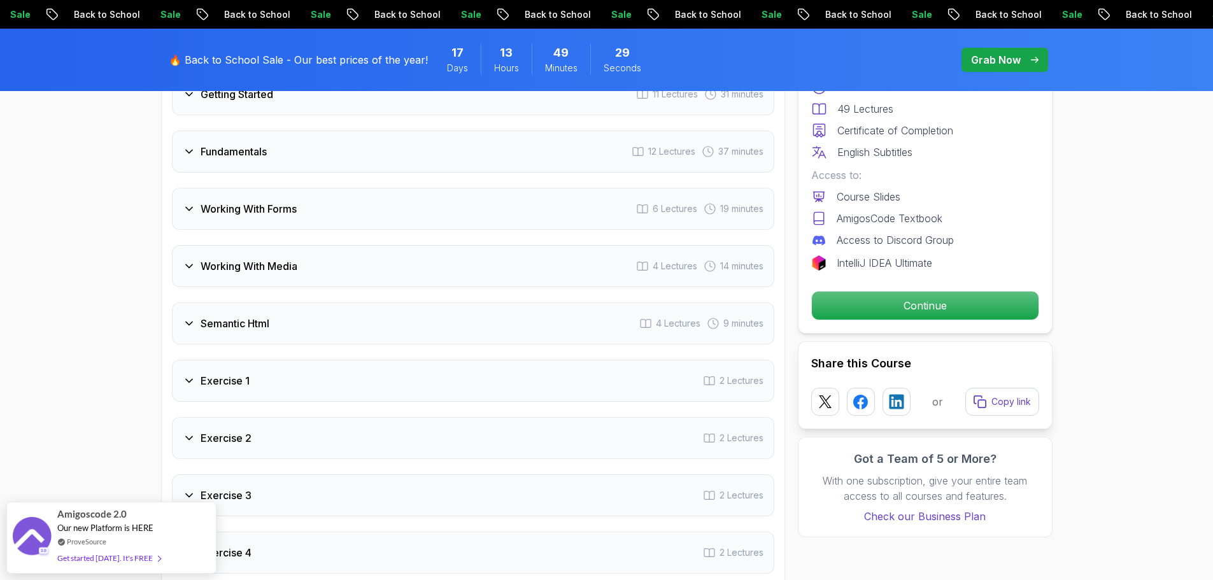
click at [335, 160] on div "Fundamentals 12 Lectures 37 minutes" at bounding box center [473, 152] width 602 height 42
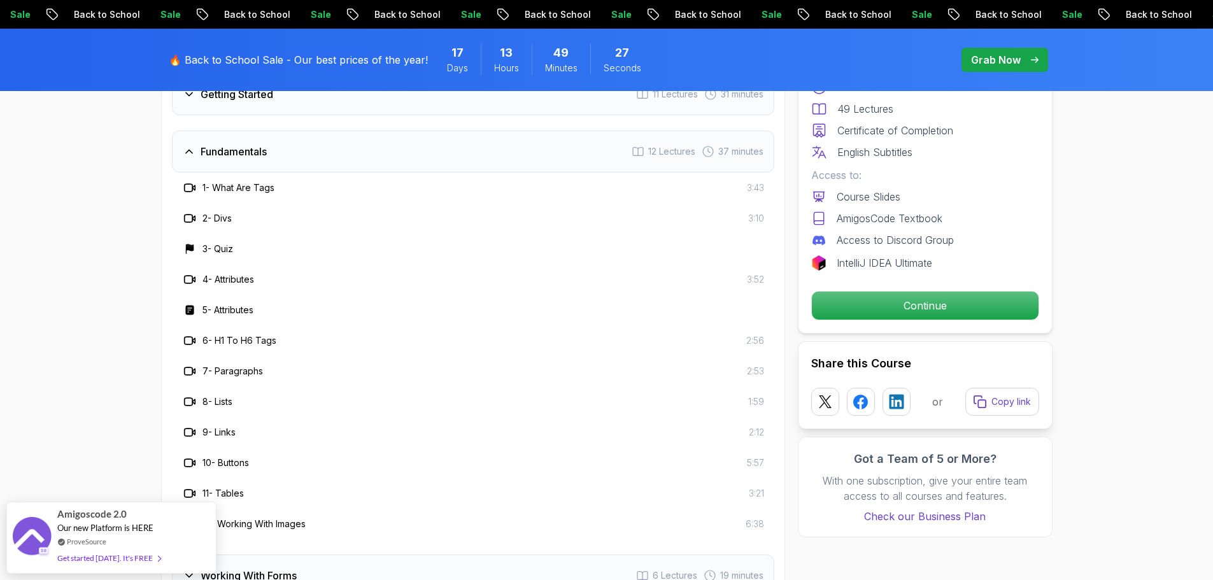
click at [290, 154] on div "Fundamentals 12 Lectures 37 minutes" at bounding box center [473, 152] width 602 height 42
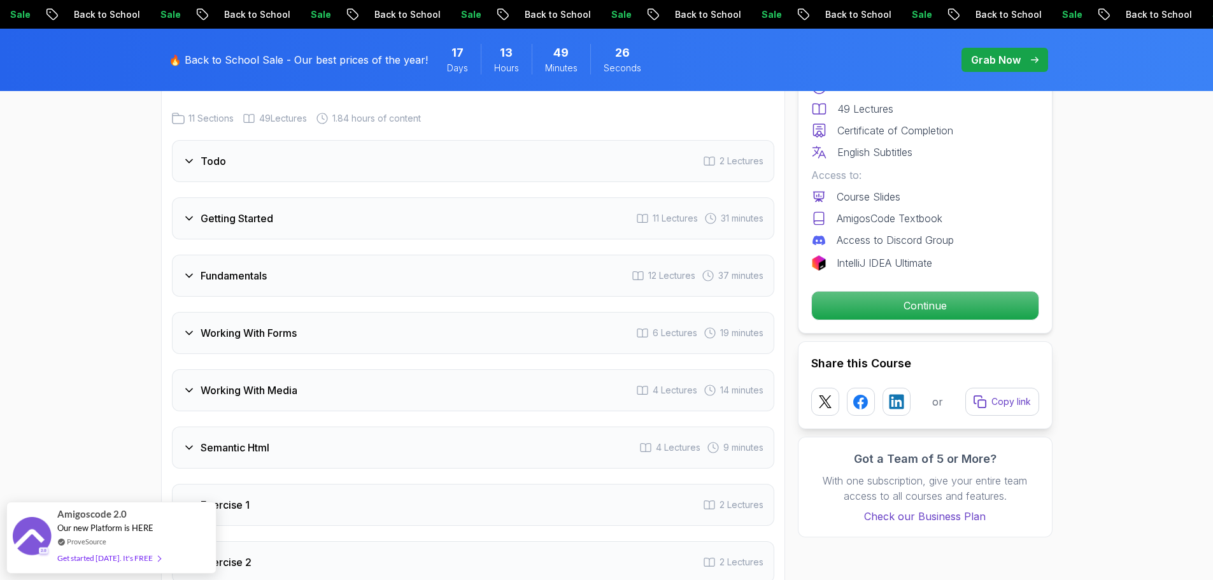
scroll to position [1655, 0]
click at [300, 234] on div "Getting Started 11 Lectures 31 minutes" at bounding box center [473, 222] width 602 height 42
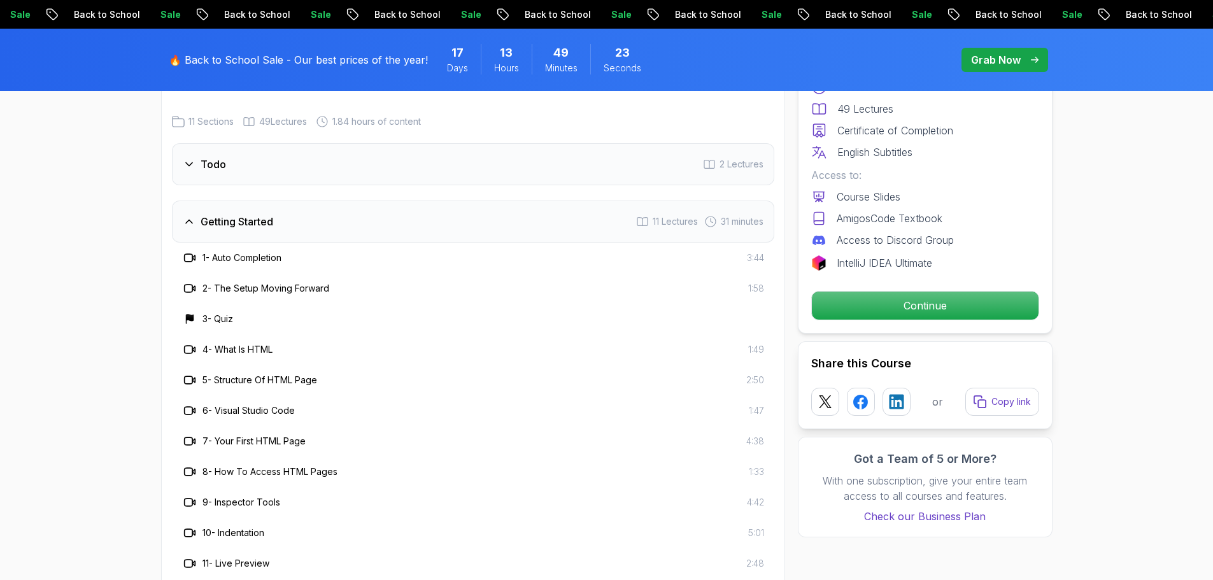
click at [295, 209] on div "Getting Started 11 Lectures 31 minutes" at bounding box center [473, 222] width 602 height 42
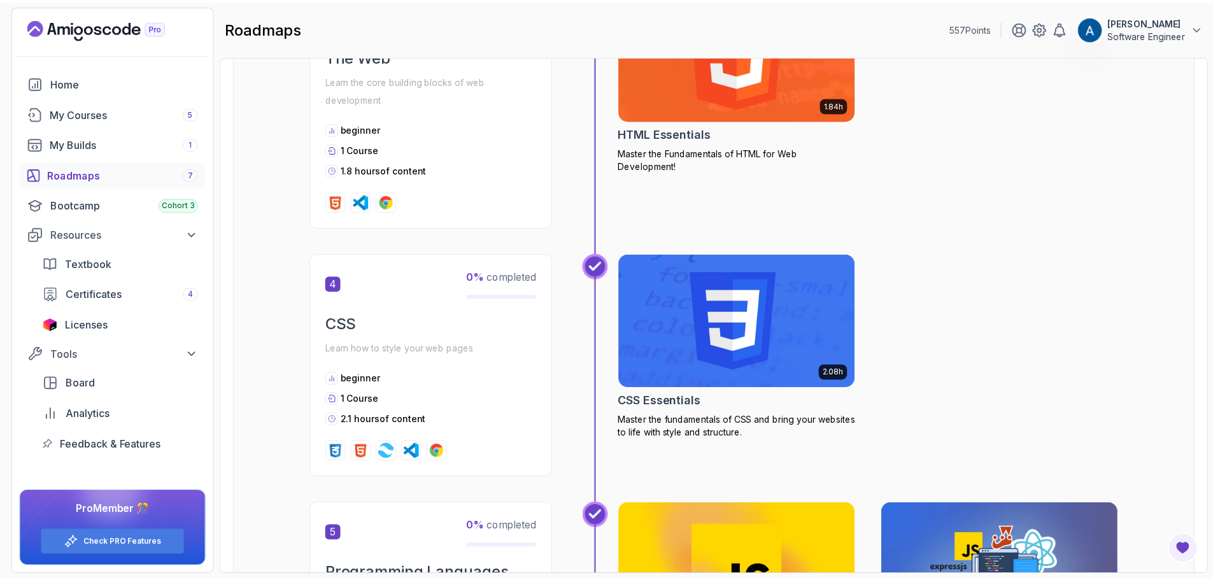
scroll to position [891, 0]
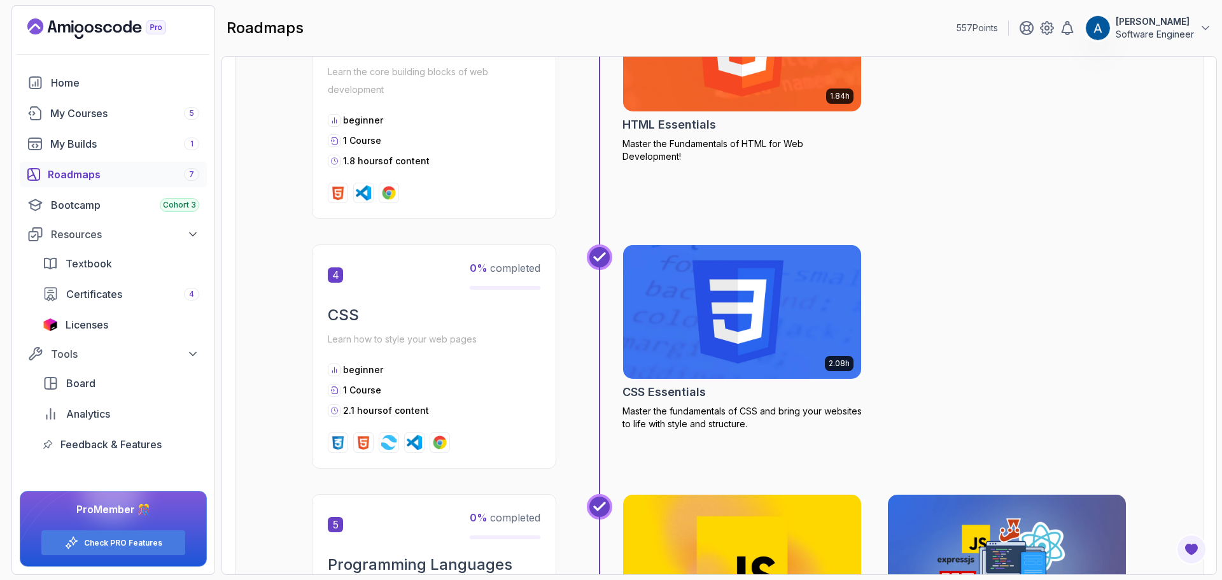
click at [786, 314] on img at bounding box center [743, 312] width 250 height 140
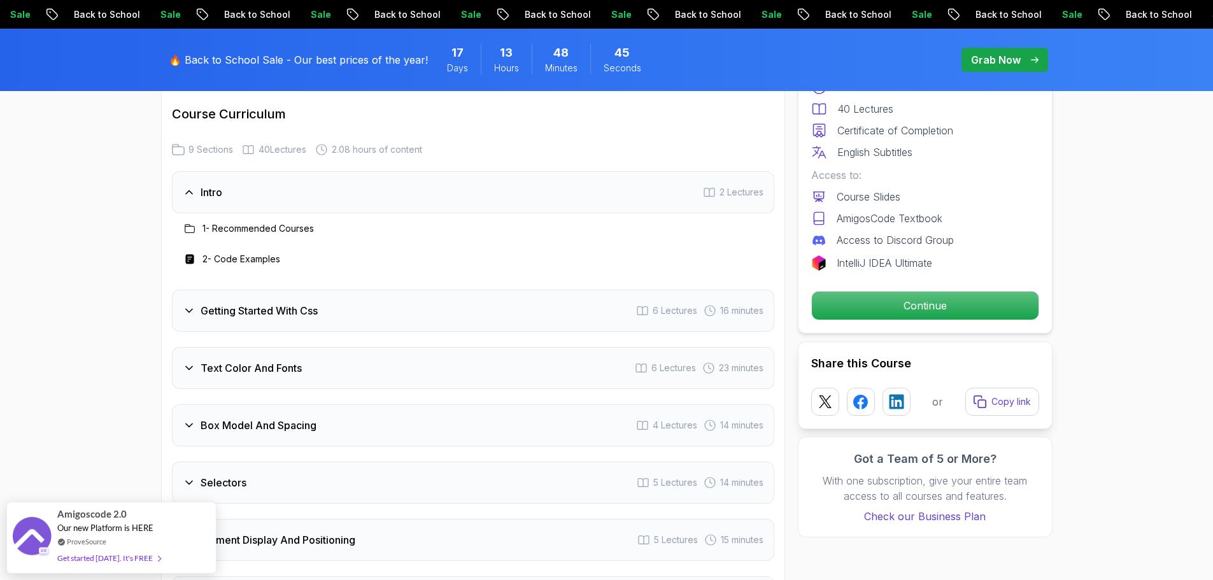
scroll to position [1846, 0]
click at [467, 201] on div "Intro 2 Lectures" at bounding box center [473, 190] width 602 height 42
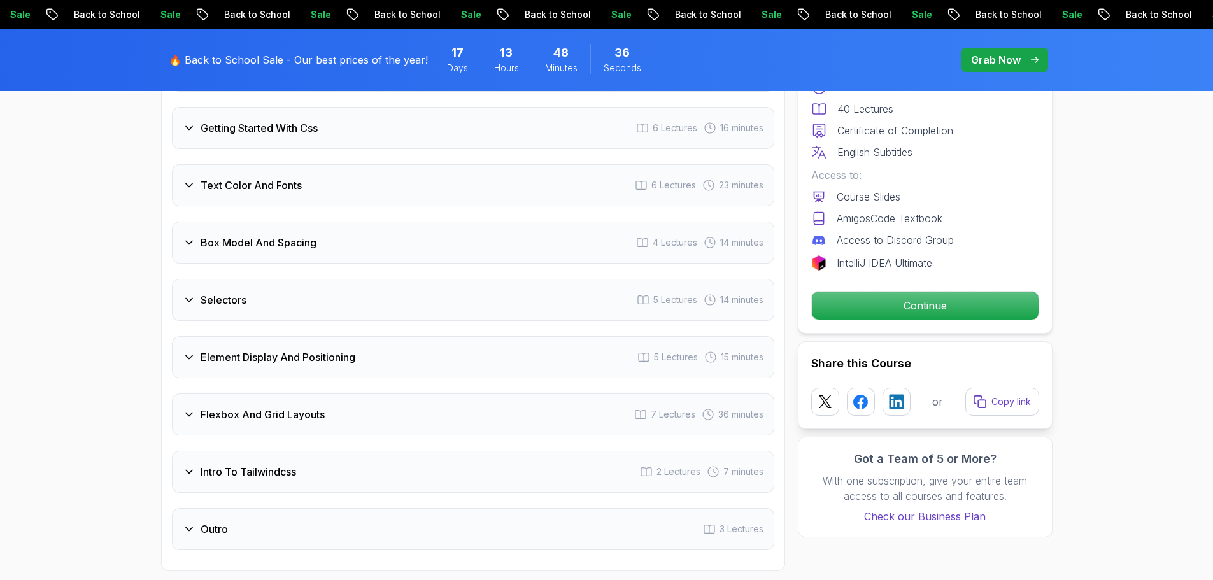
scroll to position [1973, 0]
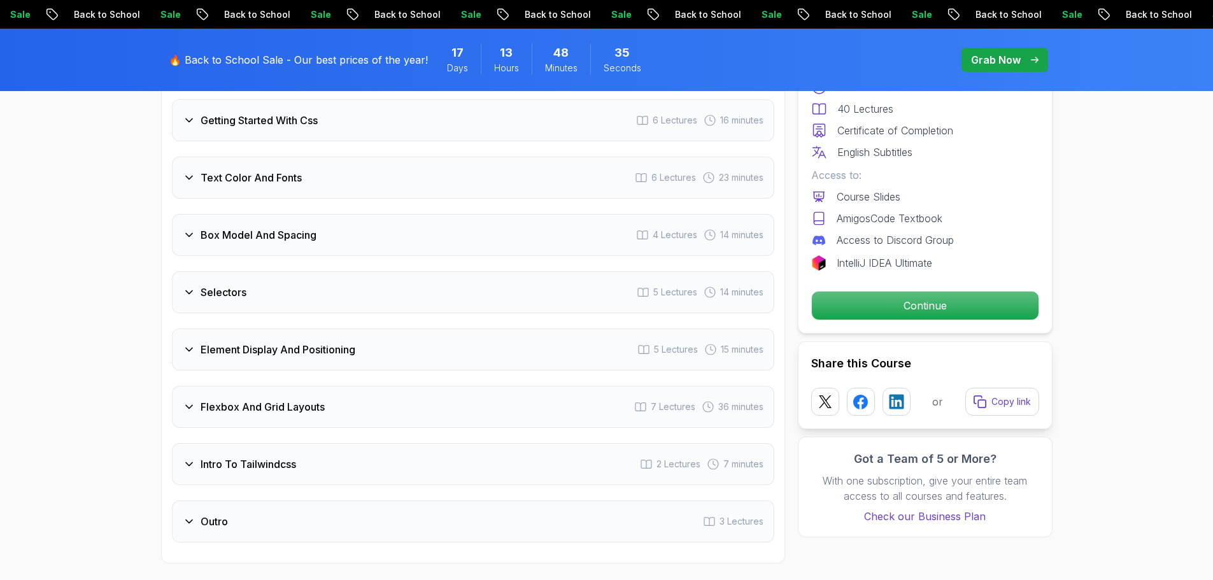
click at [415, 235] on div "Box Model And Spacing 4 Lectures 14 minutes" at bounding box center [473, 235] width 602 height 42
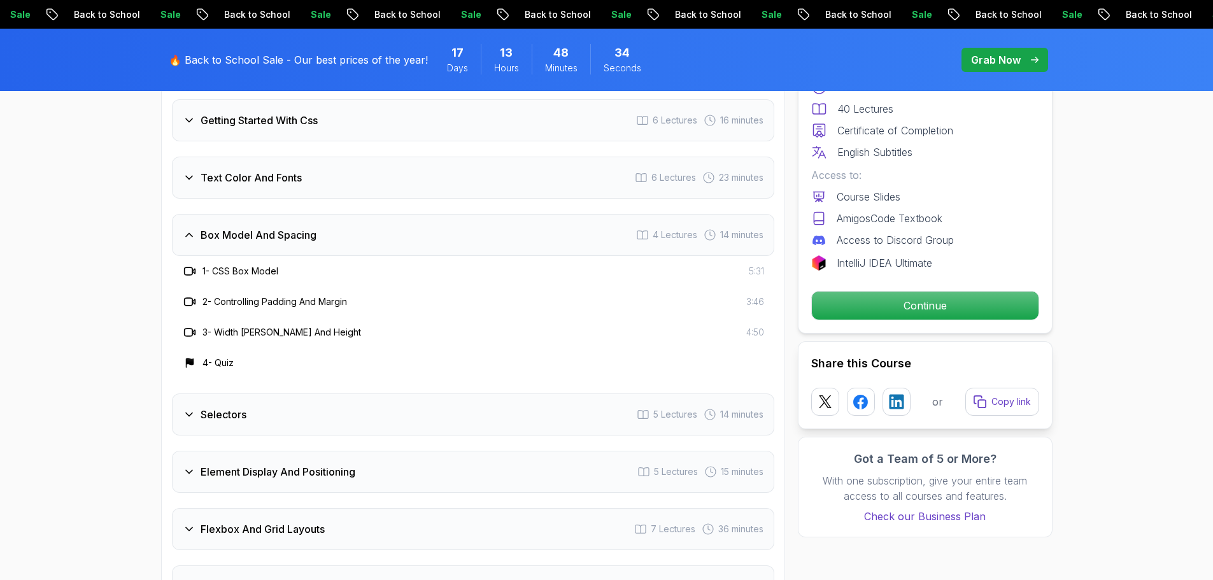
click at [415, 235] on div "Box Model And Spacing 4 Lectures 14 minutes" at bounding box center [473, 235] width 602 height 42
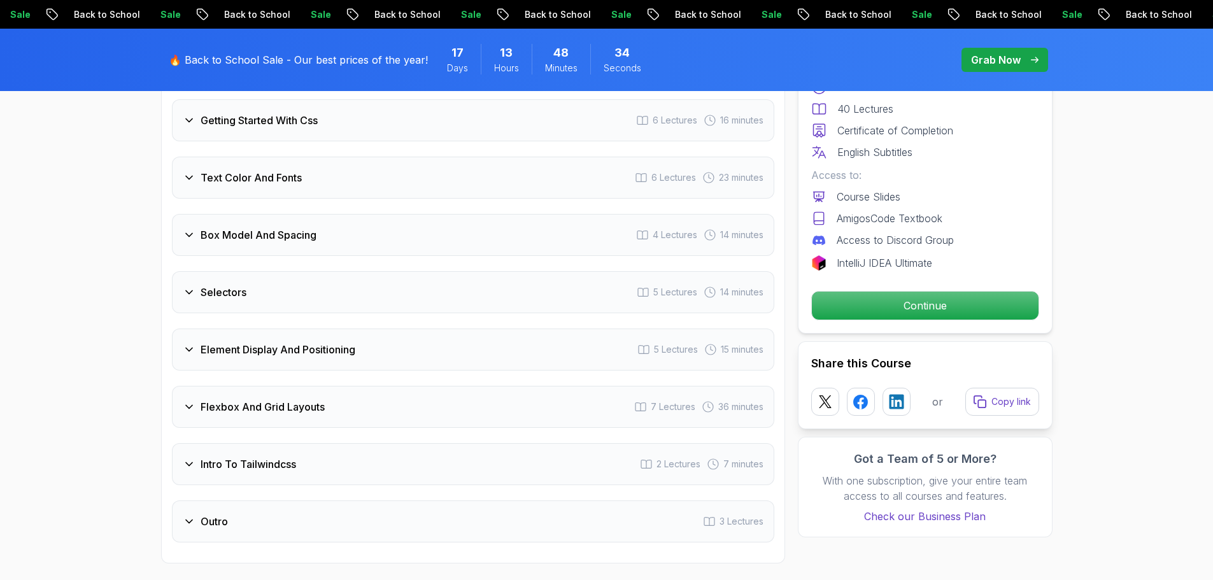
click at [336, 187] on div "Text Color And Fonts 6 Lectures 23 minutes" at bounding box center [473, 178] width 602 height 42
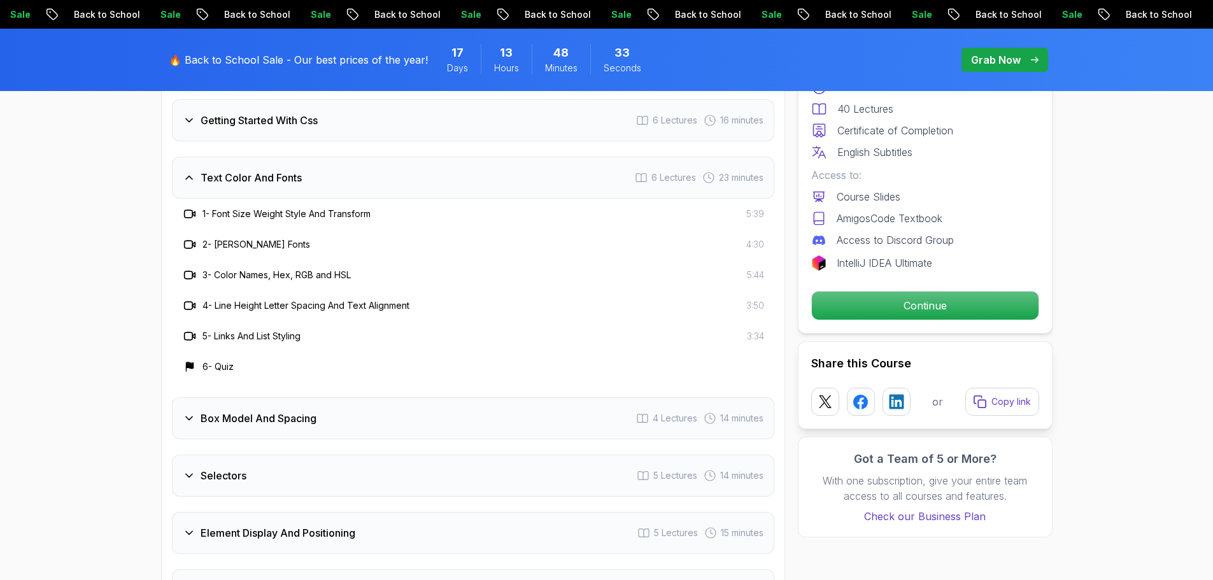
click at [336, 187] on div "Text Color And Fonts 6 Lectures 23 minutes" at bounding box center [473, 178] width 602 height 42
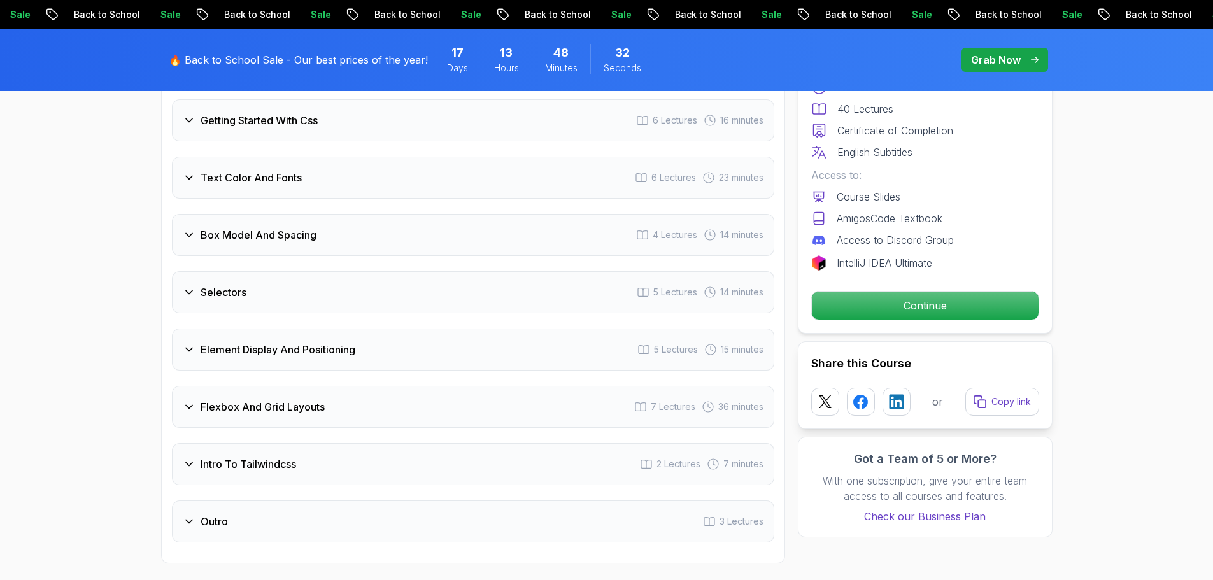
click at [350, 127] on div "Getting Started With Css 6 Lectures 16 minutes" at bounding box center [473, 120] width 602 height 42
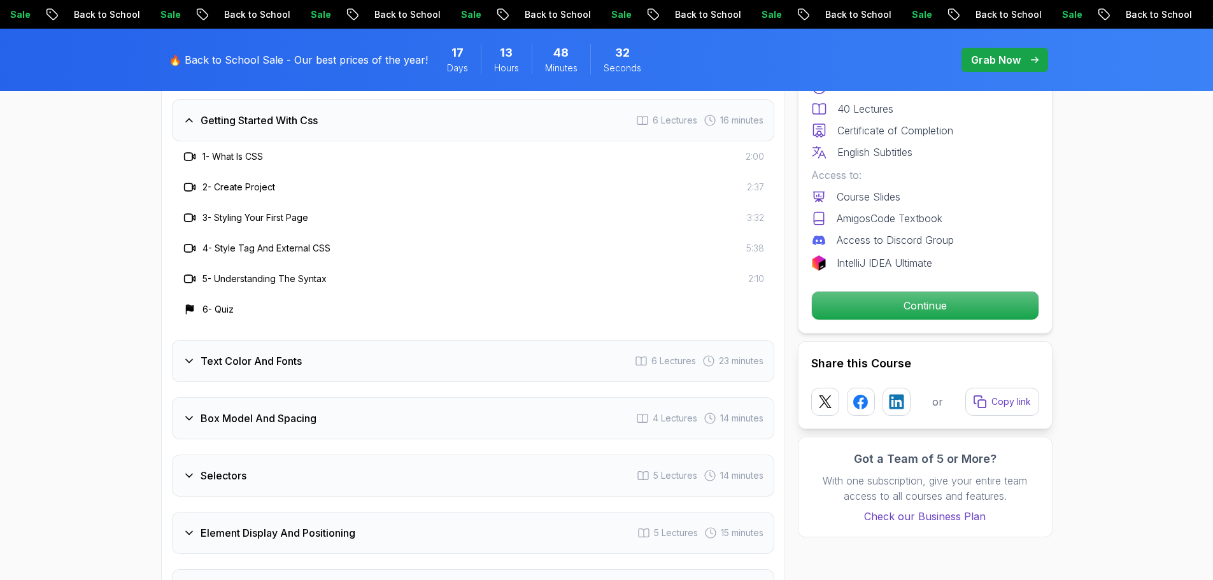
click at [350, 127] on div "Getting Started With Css 6 Lectures 16 minutes" at bounding box center [473, 120] width 602 height 42
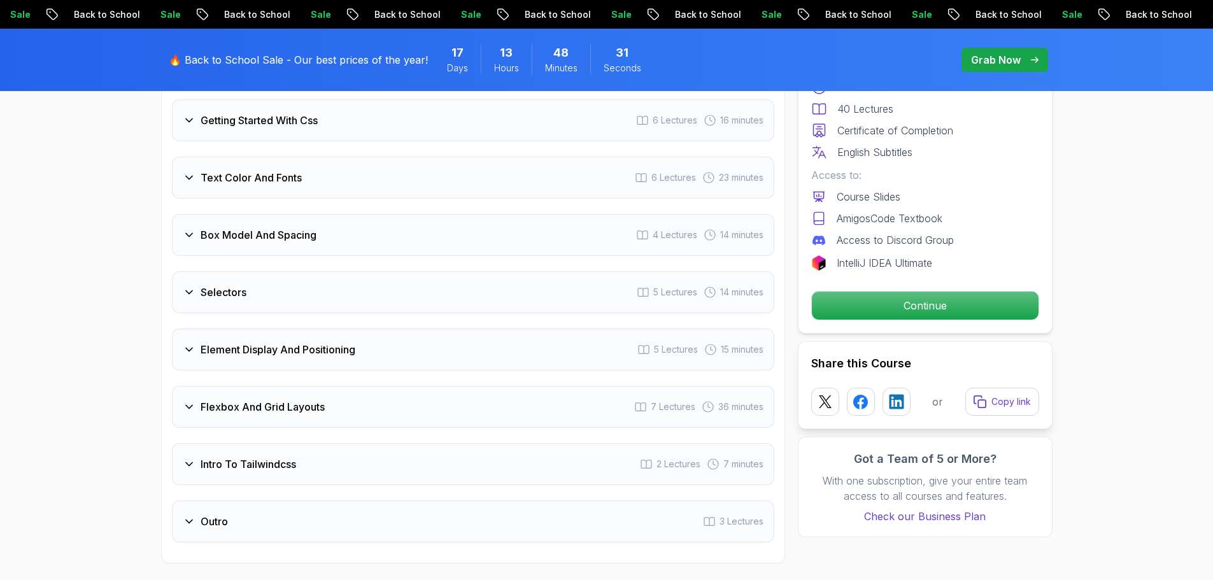
click at [335, 350] on h3 "Element Display And Positioning" at bounding box center [278, 349] width 155 height 15
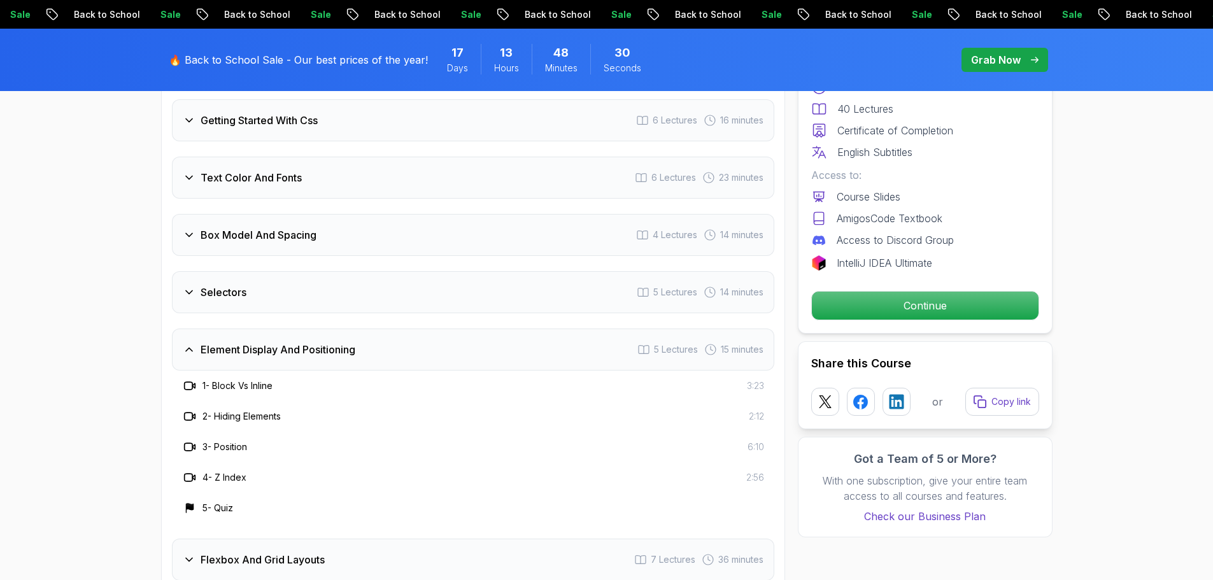
click at [335, 348] on h3 "Element Display And Positioning" at bounding box center [278, 349] width 155 height 15
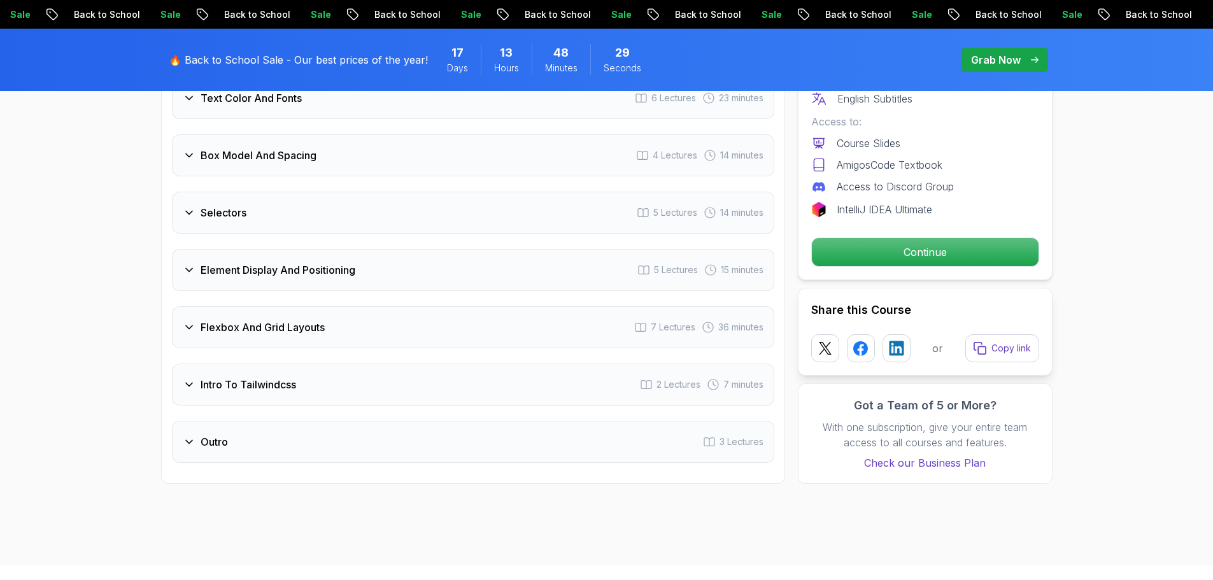
scroll to position [2101, 0]
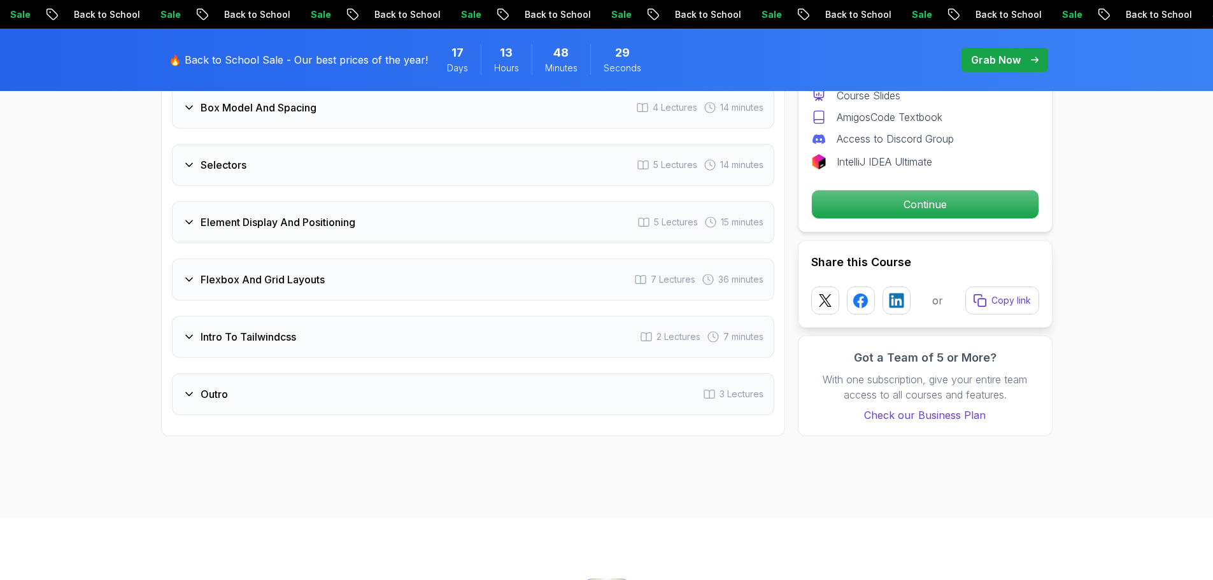
click at [337, 274] on div "Flexbox And Grid Layouts 7 Lectures 36 minutes" at bounding box center [473, 279] width 602 height 42
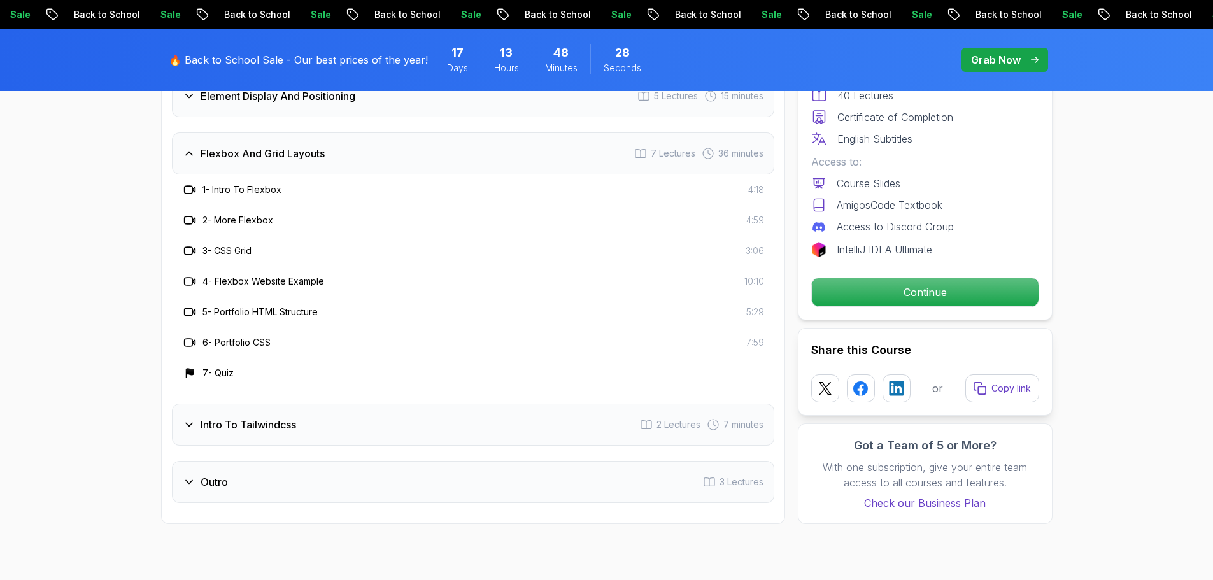
scroll to position [2228, 0]
click at [355, 143] on div "Flexbox And Grid Layouts 7 Lectures 36 minutes" at bounding box center [473, 152] width 602 height 42
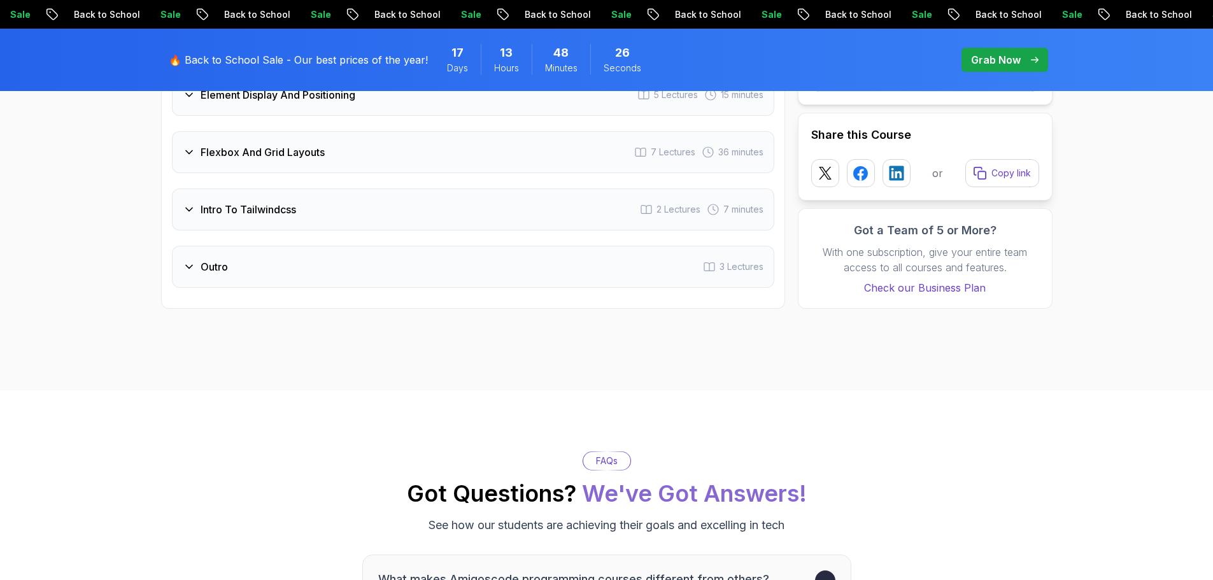
click at [340, 144] on div "Flexbox And Grid Layouts 7 Lectures 36 minutes" at bounding box center [473, 152] width 602 height 42
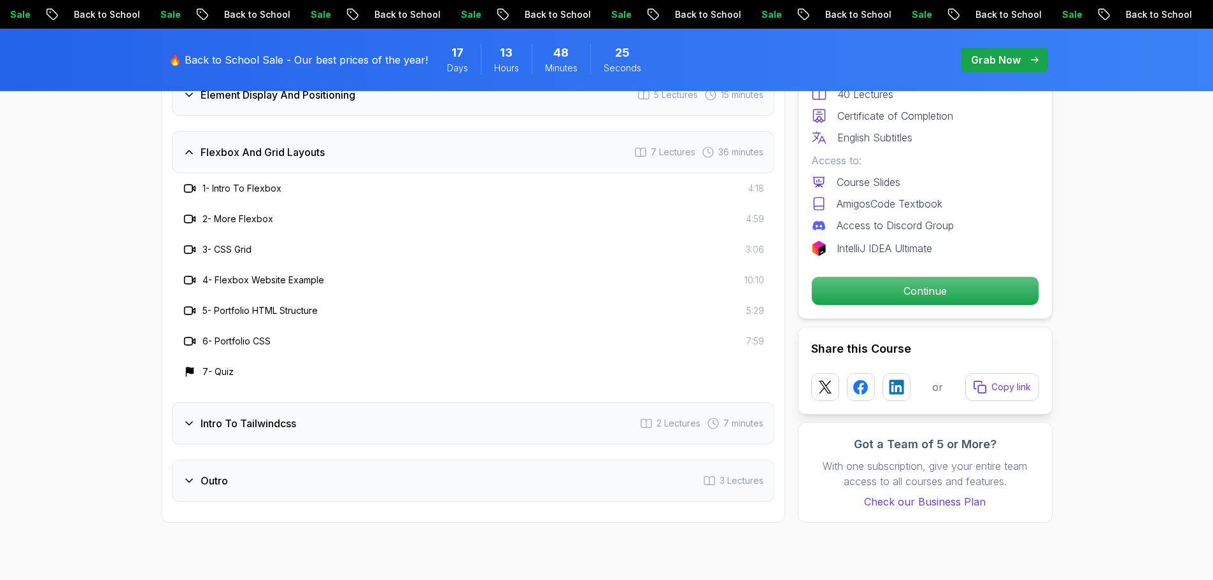
click at [340, 144] on div "Flexbox And Grid Layouts 7 Lectures 36 minutes" at bounding box center [473, 152] width 602 height 42
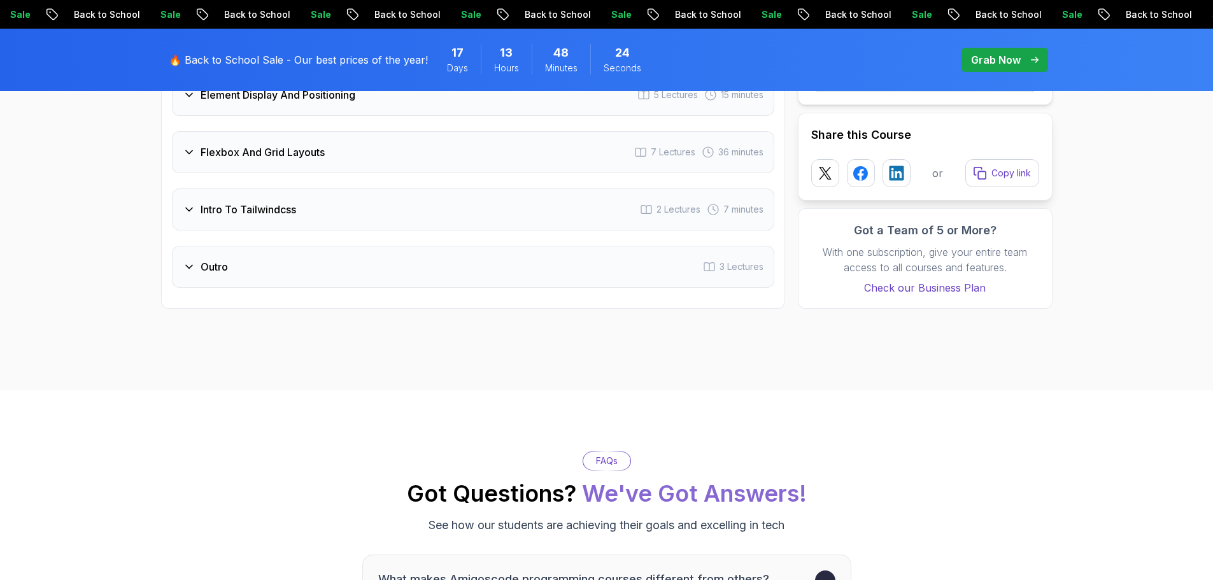
click at [345, 204] on div "Intro To Tailwindcss 2 Lectures 7 minutes" at bounding box center [473, 209] width 602 height 42
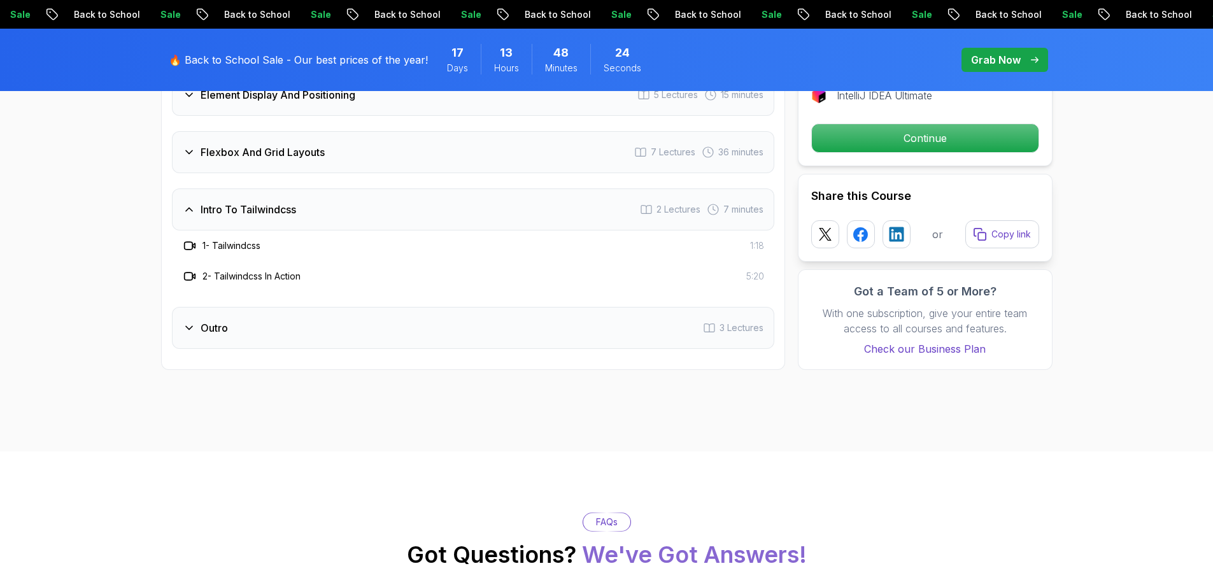
click at [345, 204] on div "Intro To Tailwindcss 2 Lectures 7 minutes" at bounding box center [473, 209] width 602 height 42
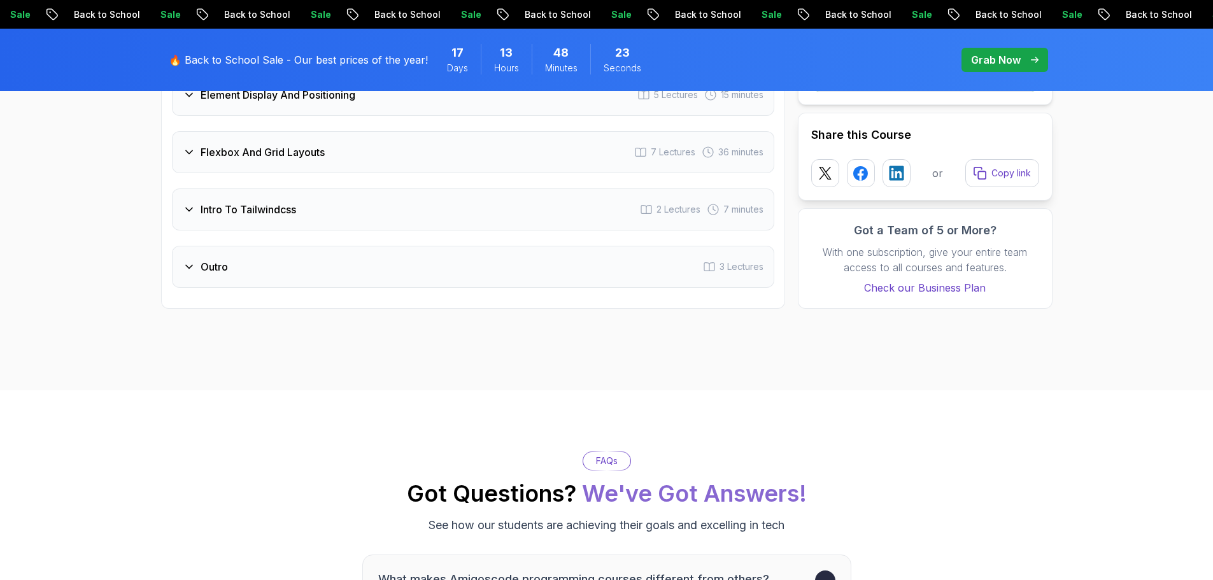
click at [344, 203] on div "Intro To Tailwindcss 2 Lectures 7 minutes" at bounding box center [473, 209] width 602 height 42
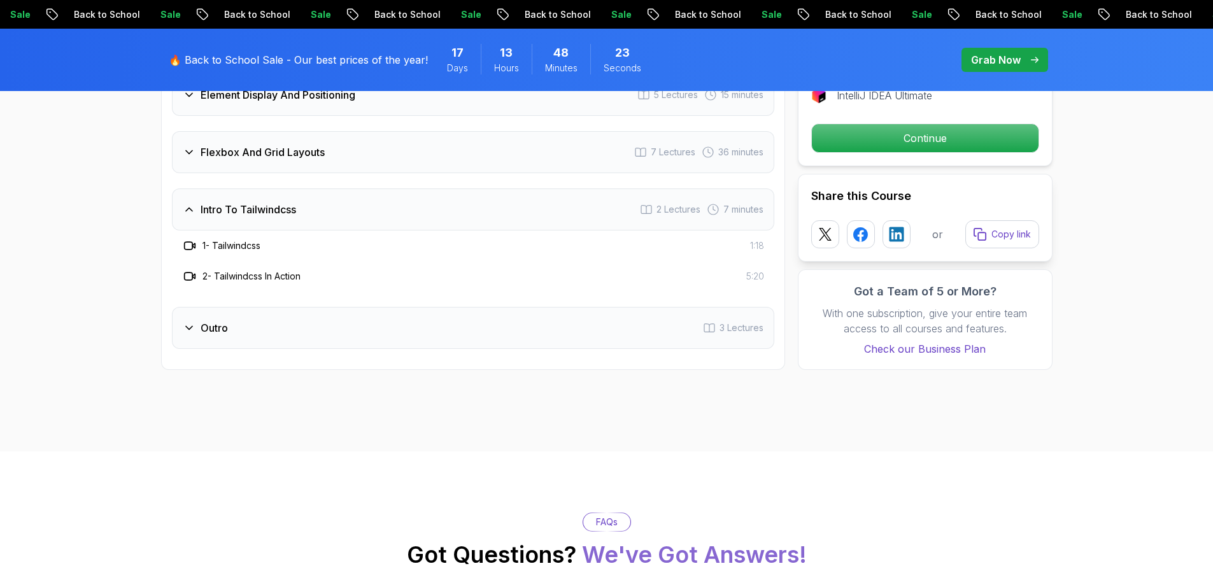
click at [345, 204] on div "Intro To Tailwindcss 2 Lectures 7 minutes" at bounding box center [473, 209] width 602 height 42
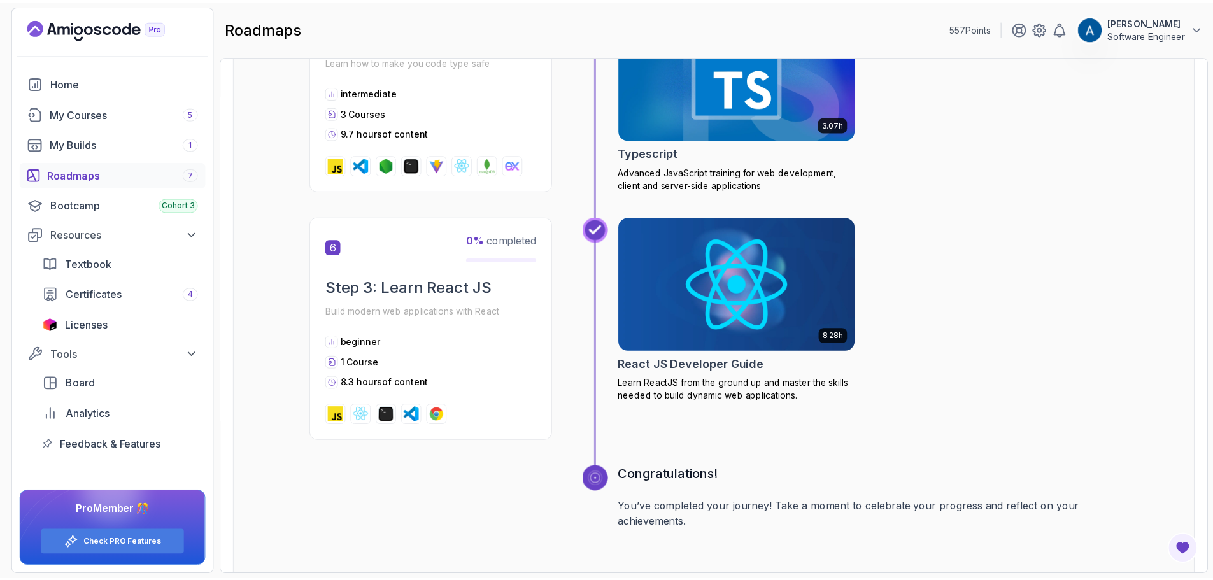
scroll to position [1592, 0]
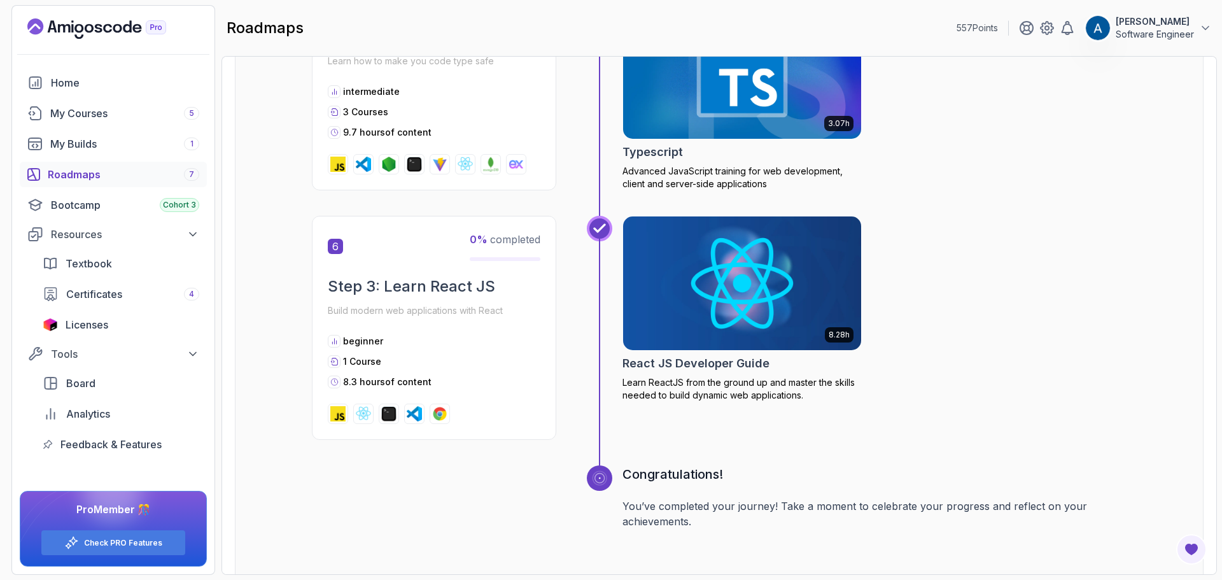
click at [723, 289] on img at bounding box center [743, 283] width 250 height 140
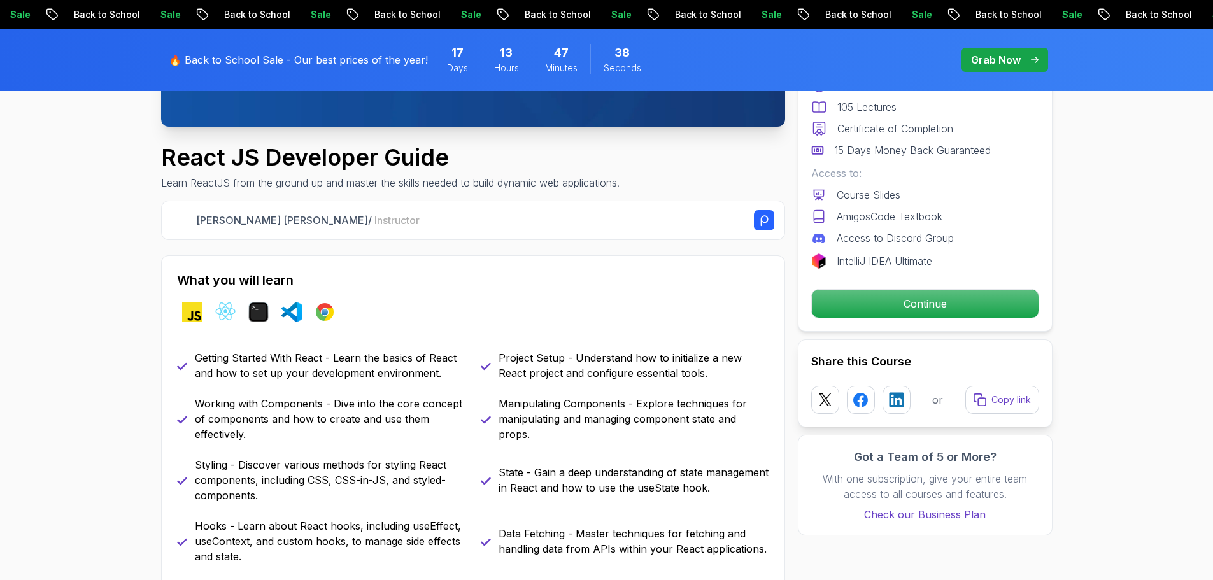
scroll to position [382, 0]
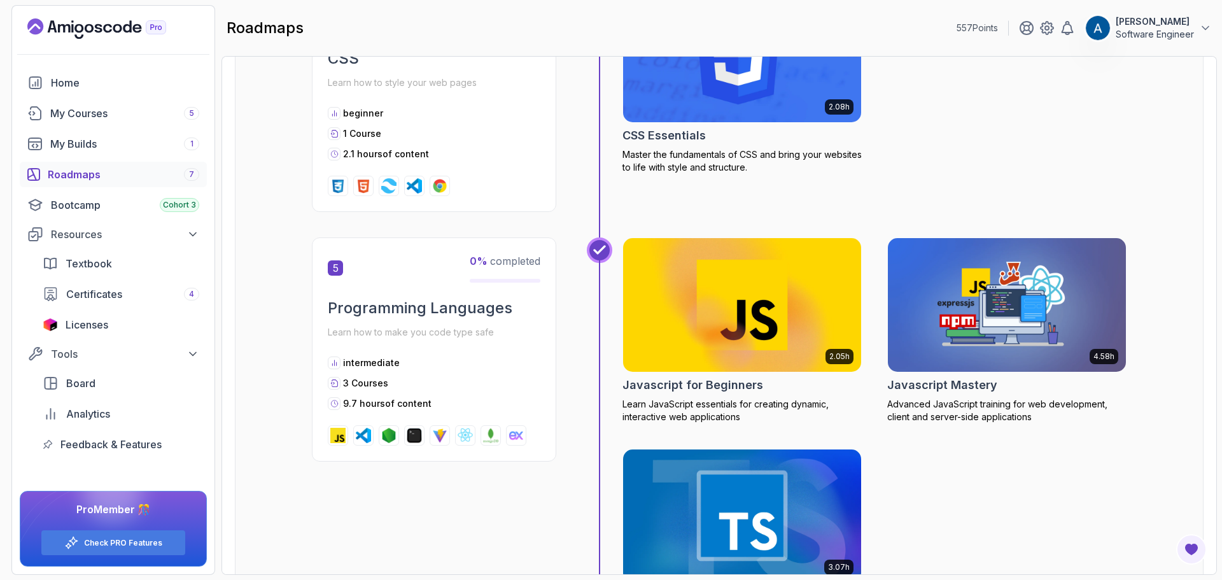
scroll to position [1146, 0]
